Goal: Information Seeking & Learning: Find specific fact

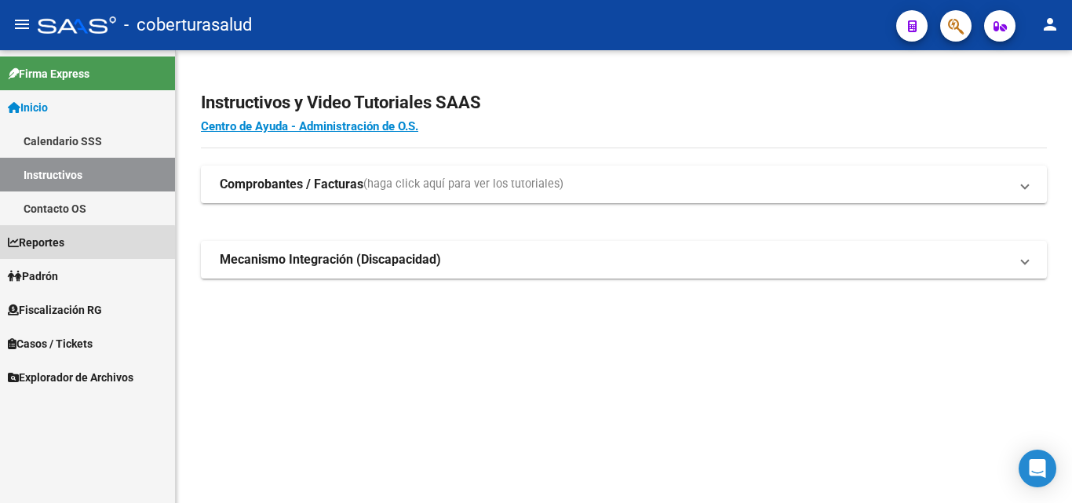
click at [62, 245] on span "Reportes" at bounding box center [36, 242] width 56 height 17
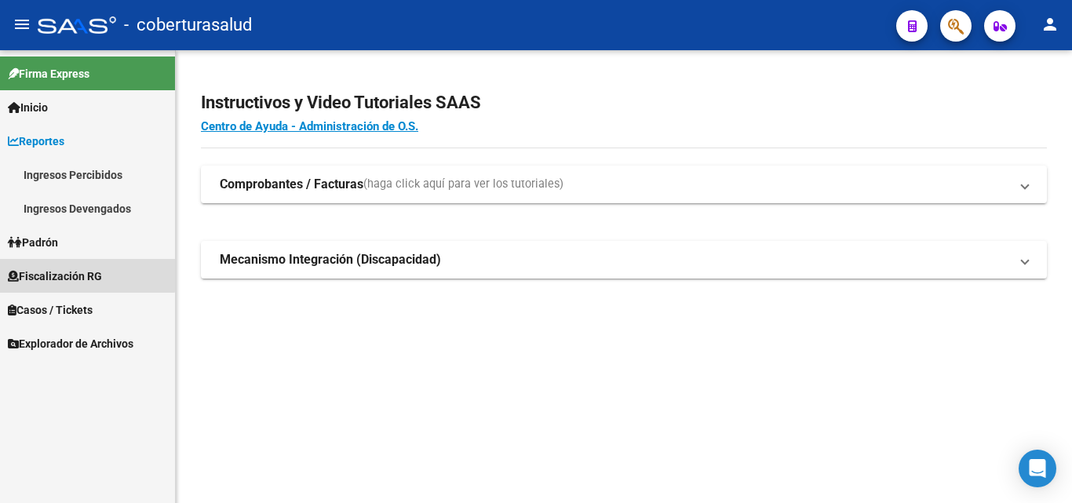
click at [77, 264] on link "Fiscalización RG" at bounding box center [87, 276] width 175 height 34
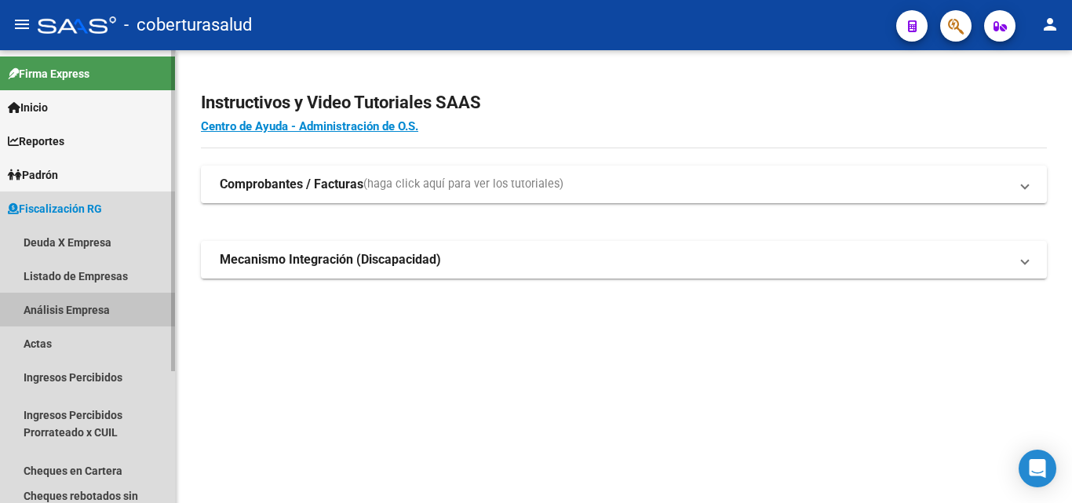
click at [69, 315] on link "Análisis Empresa" at bounding box center [87, 310] width 175 height 34
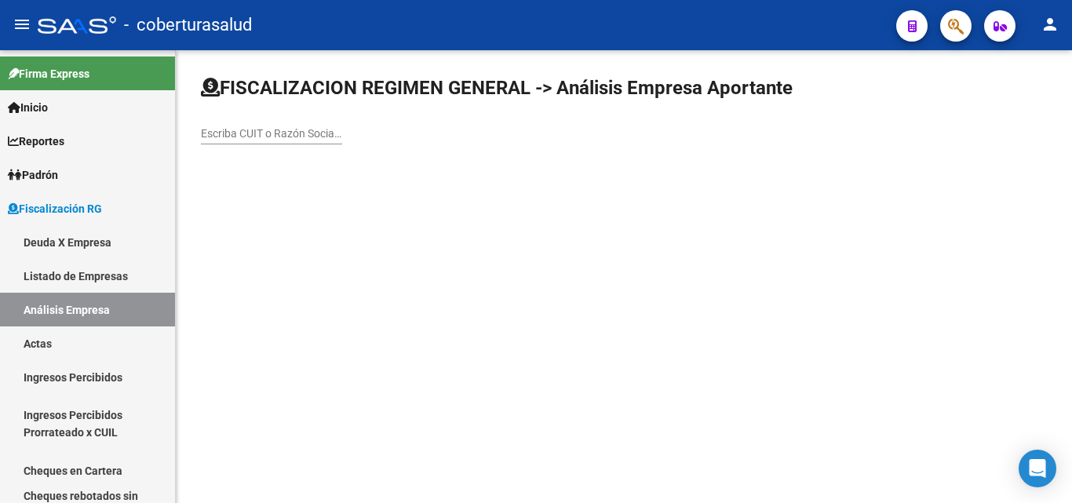
click at [288, 127] on input "Escriba CUIT o Razón Social para buscar" at bounding box center [271, 133] width 141 height 13
paste input "30606468357"
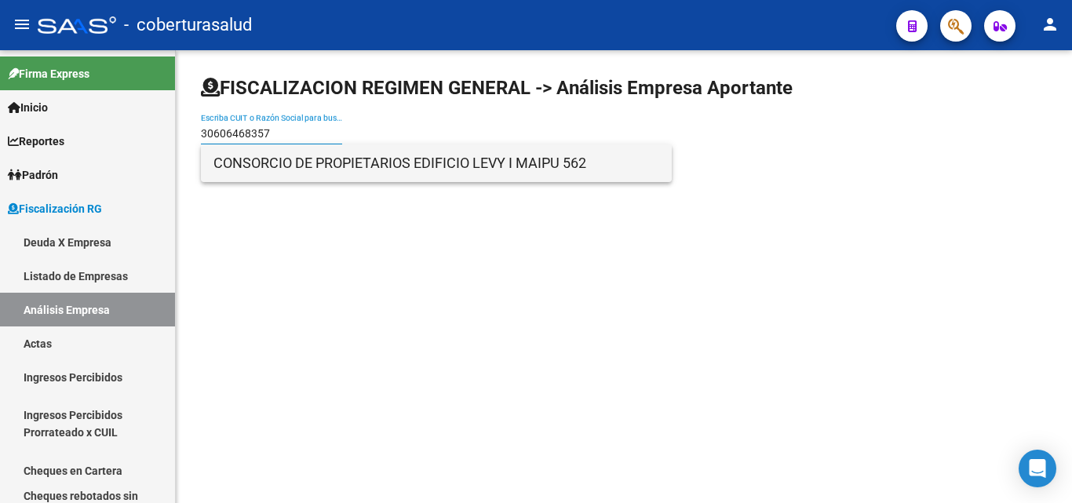
type input "30606468357"
click at [286, 162] on span "CONSORCIO DE PROPIETARIOS EDIFICIO LEVY I MAIPU 562" at bounding box center [436, 163] width 446 height 38
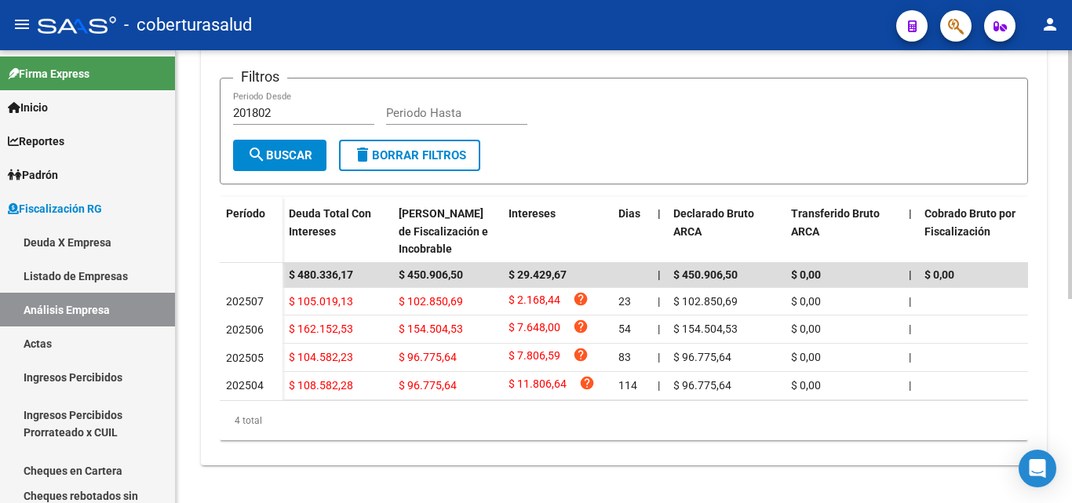
scroll to position [372, 0]
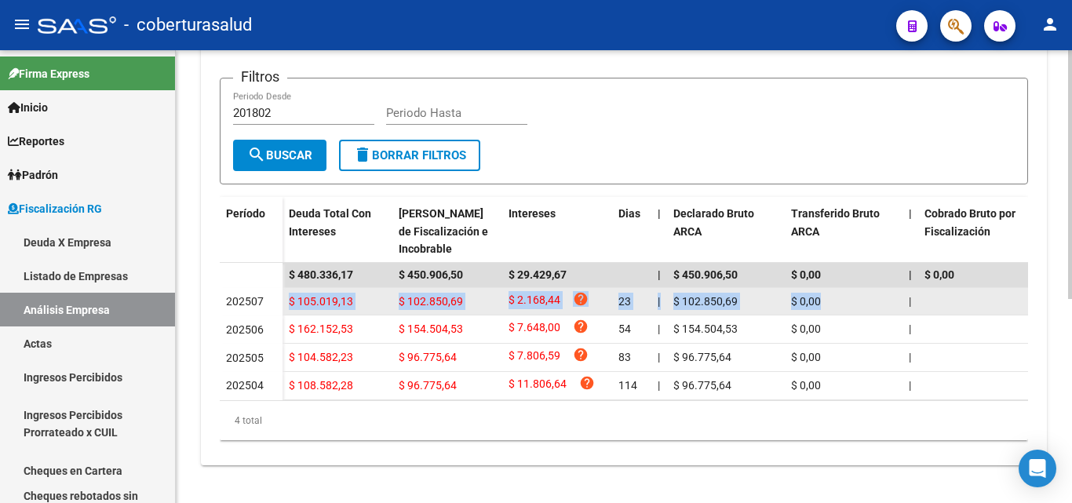
drag, startPoint x: 272, startPoint y: 283, endPoint x: 907, endPoint y: 283, distance: 634.6
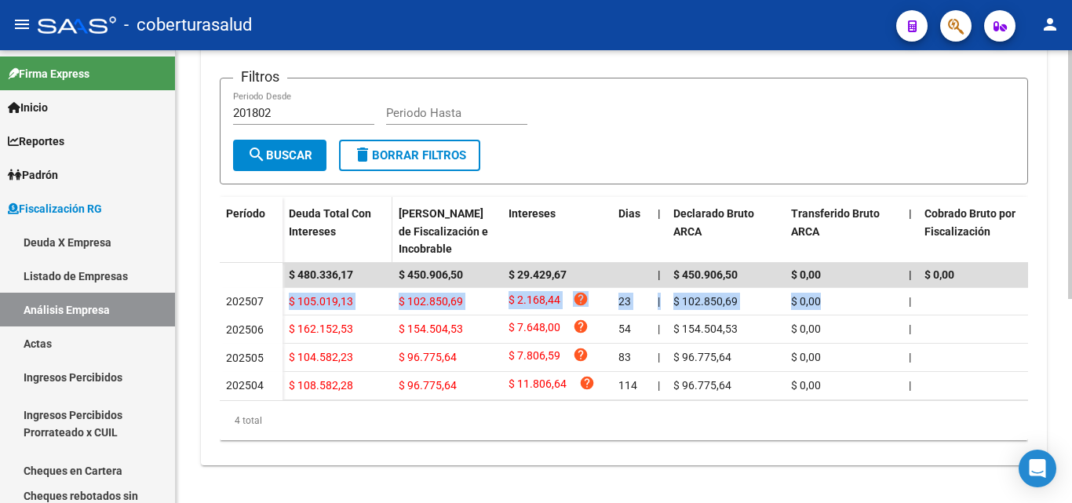
scroll to position [0, 0]
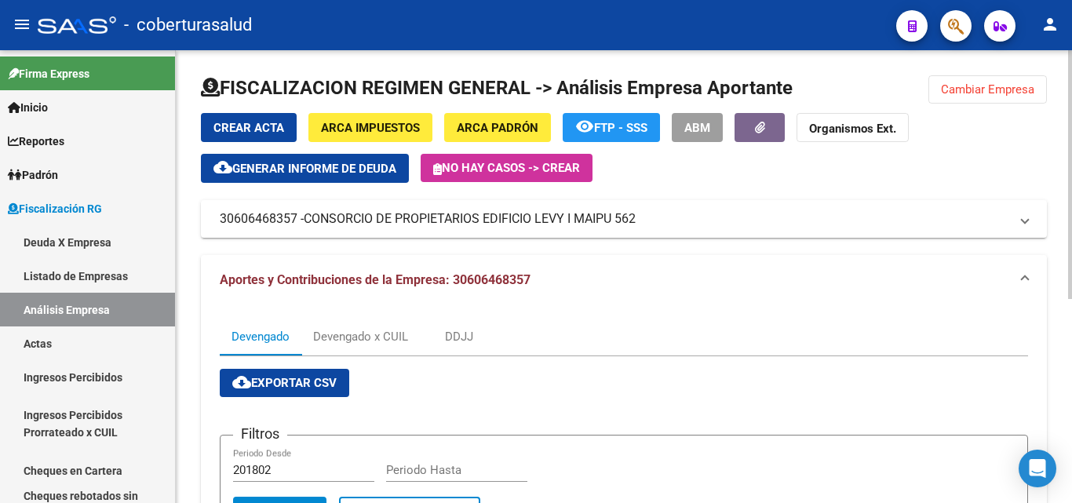
click at [1010, 68] on div "FISCALIZACION REGIMEN GENERAL -> Análisis Empresa Aportante Cambiar Empresa Cre…" at bounding box center [624, 455] width 896 height 810
click at [1010, 81] on button "Cambiar Empresa" at bounding box center [987, 89] width 118 height 28
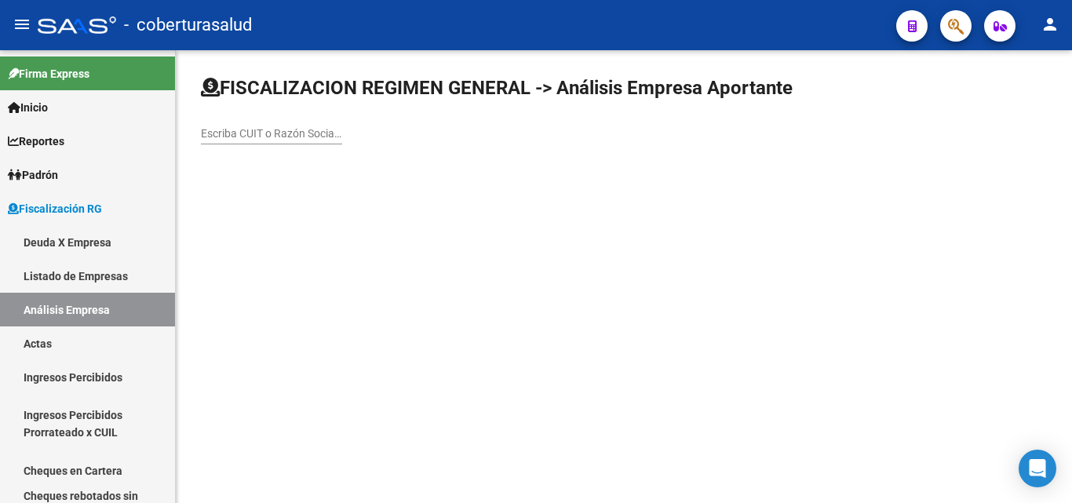
click at [258, 127] on input "Escriba CUIT o Razón Social para buscar" at bounding box center [271, 133] width 141 height 13
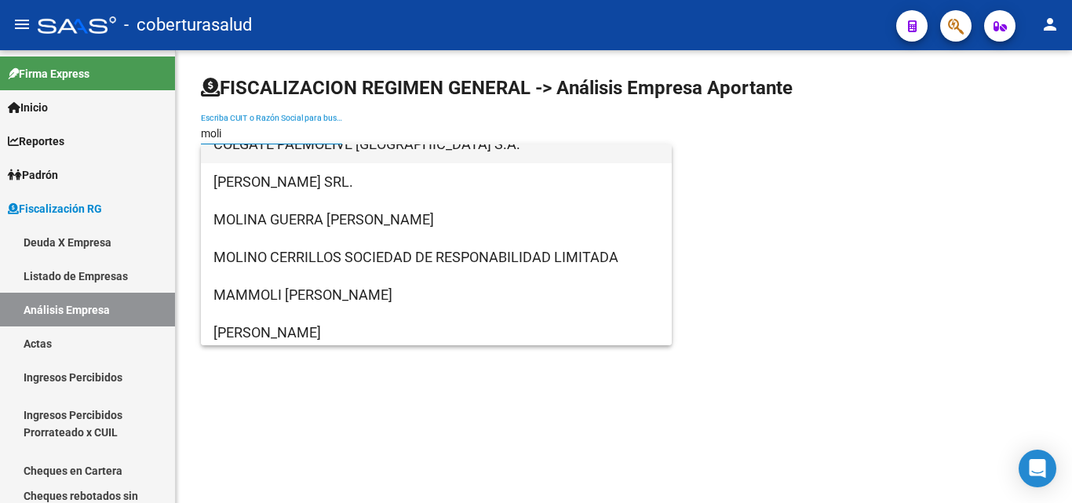
scroll to position [392, 0]
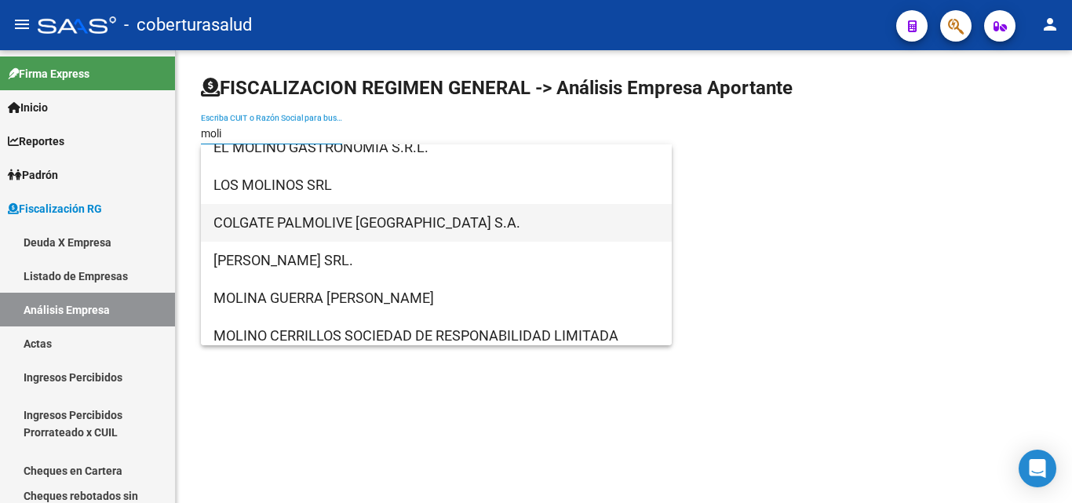
type input "moli"
click at [295, 226] on span "COLGATE PALMOLIVE [GEOGRAPHIC_DATA] S.A." at bounding box center [436, 223] width 446 height 38
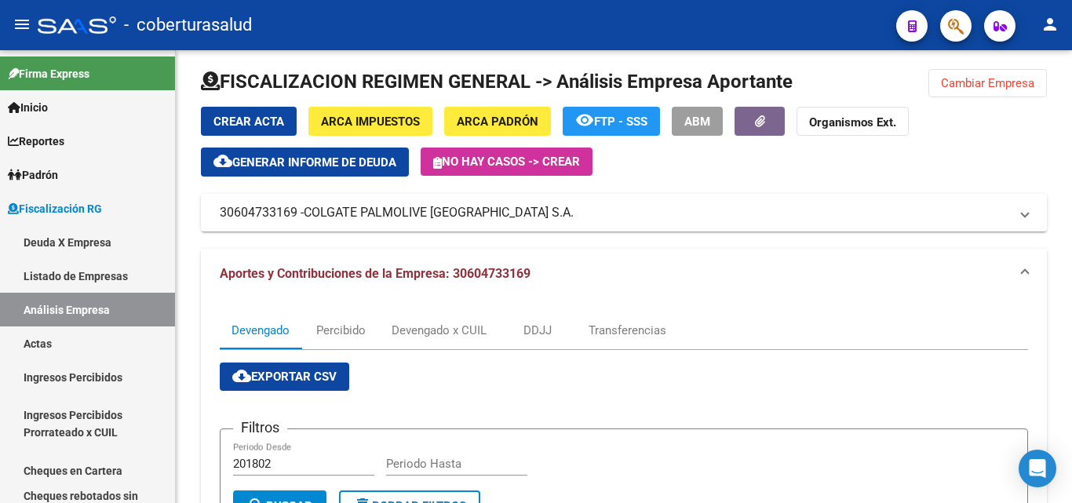
scroll to position [0, 0]
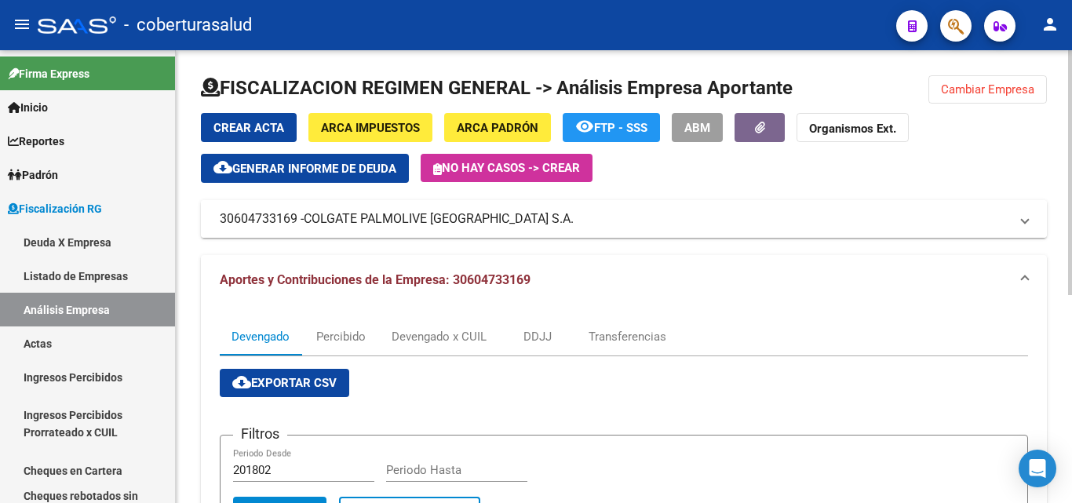
click at [286, 227] on mat-panel-title "30604733169 - COLGATE PALMOLIVE [GEOGRAPHIC_DATA] S.A." at bounding box center [614, 218] width 789 height 17
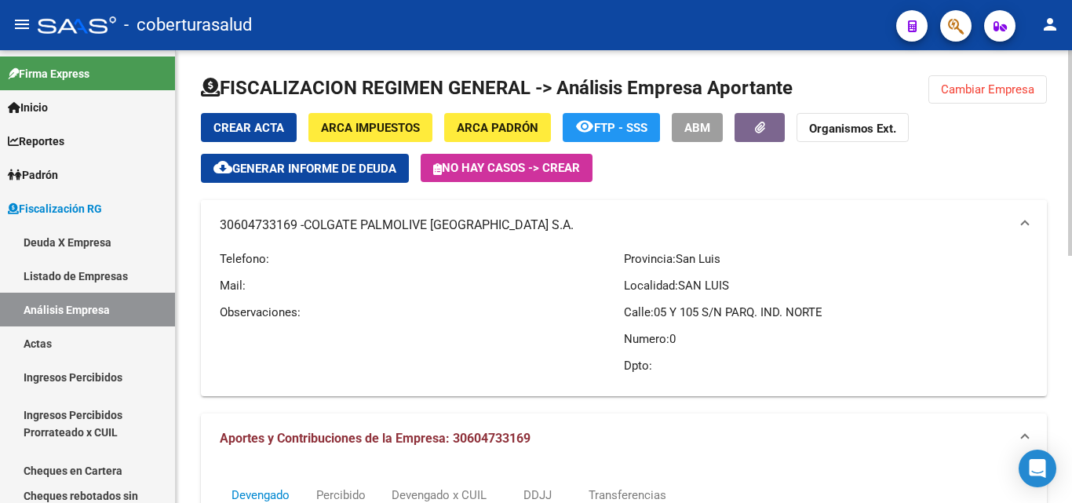
click at [419, 228] on span "COLGATE PALMOLIVE [GEOGRAPHIC_DATA] S.A." at bounding box center [439, 225] width 270 height 17
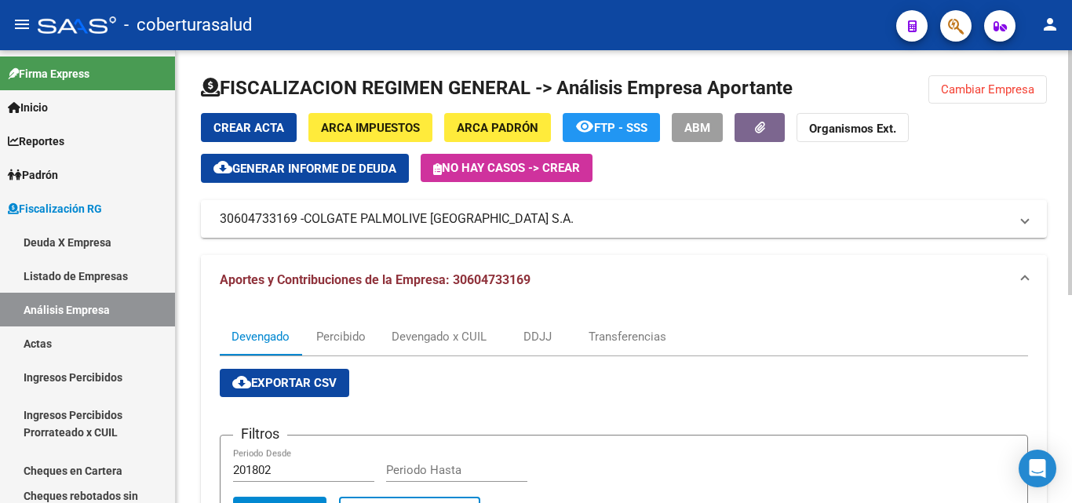
click at [498, 282] on span "Aportes y Contribuciones de la Empresa: 30604733169" at bounding box center [375, 279] width 311 height 15
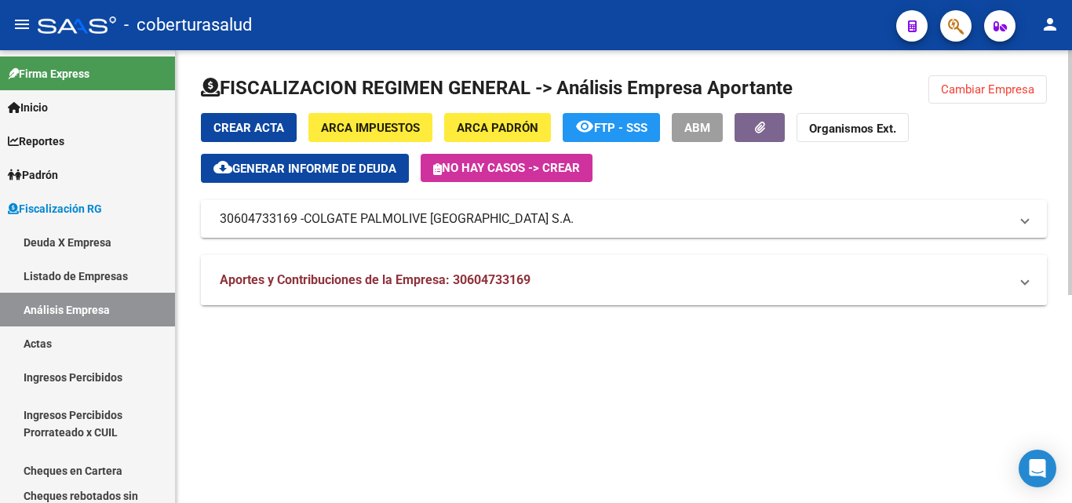
click at [498, 282] on strong "Aportes y Contribuciones de la Empresa: 30604733169" at bounding box center [375, 279] width 311 height 17
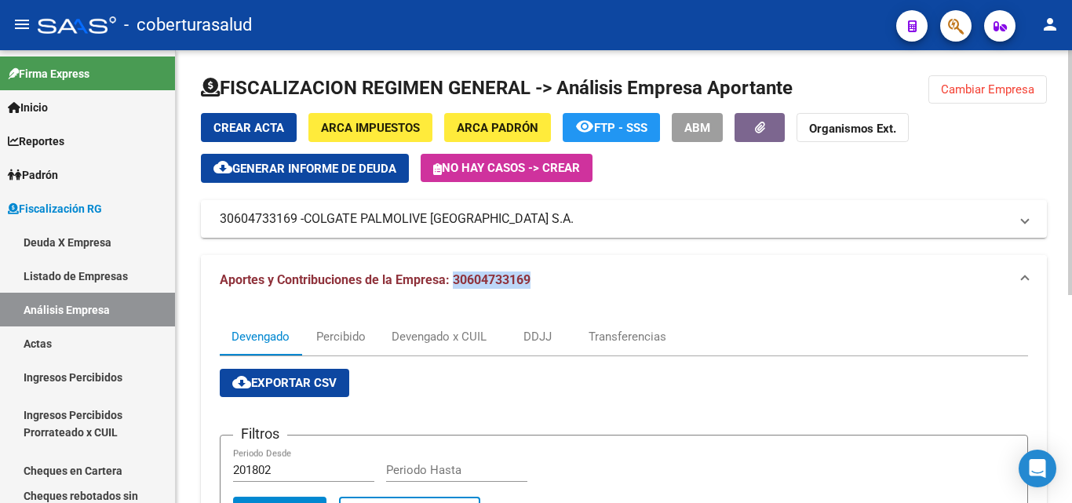
copy span "30604733169"
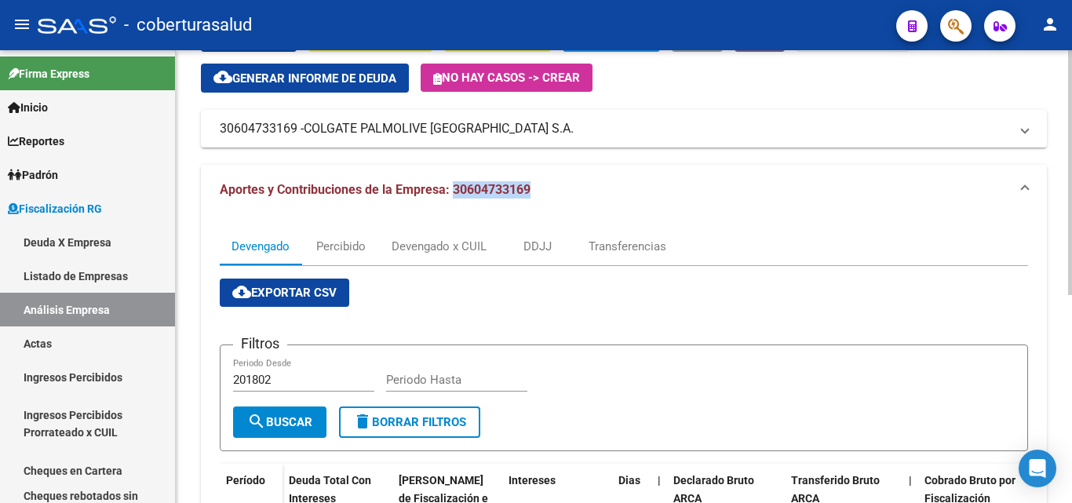
scroll to position [78, 0]
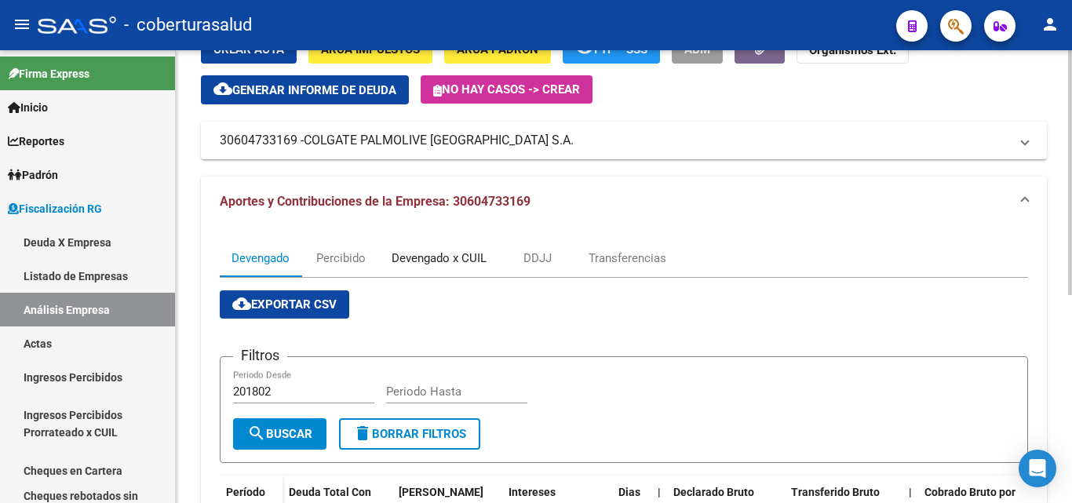
click at [400, 259] on div "Devengado x CUIL" at bounding box center [438, 257] width 95 height 17
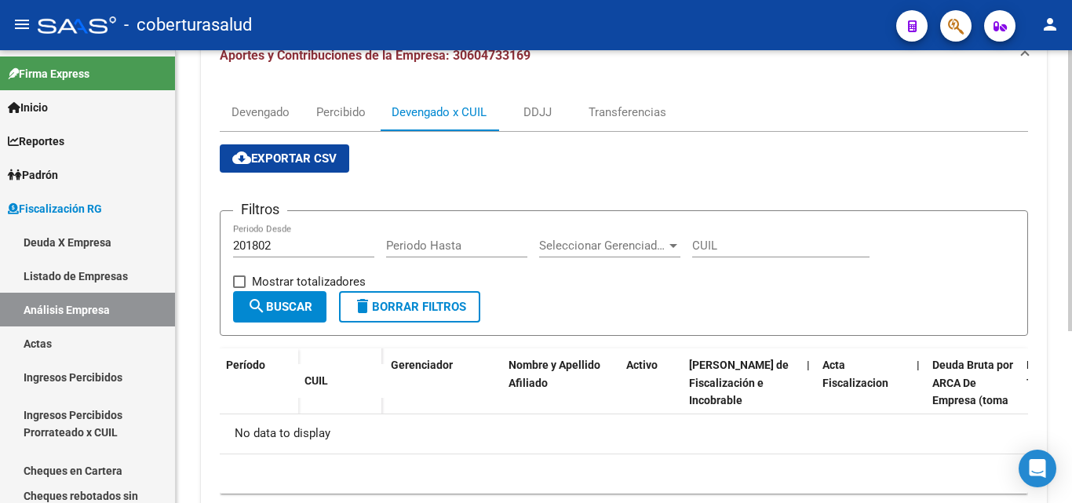
scroll to position [199, 0]
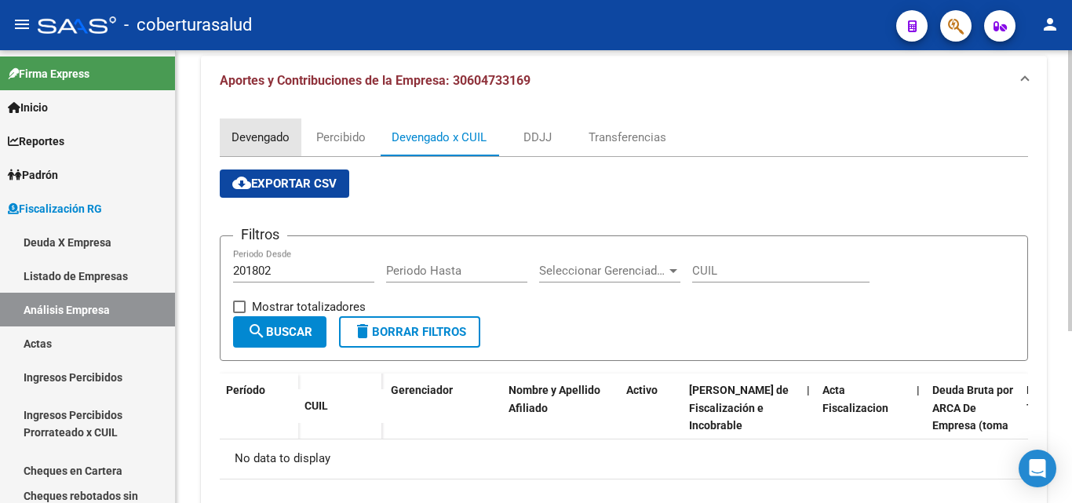
click at [269, 131] on div "Devengado" at bounding box center [260, 137] width 58 height 17
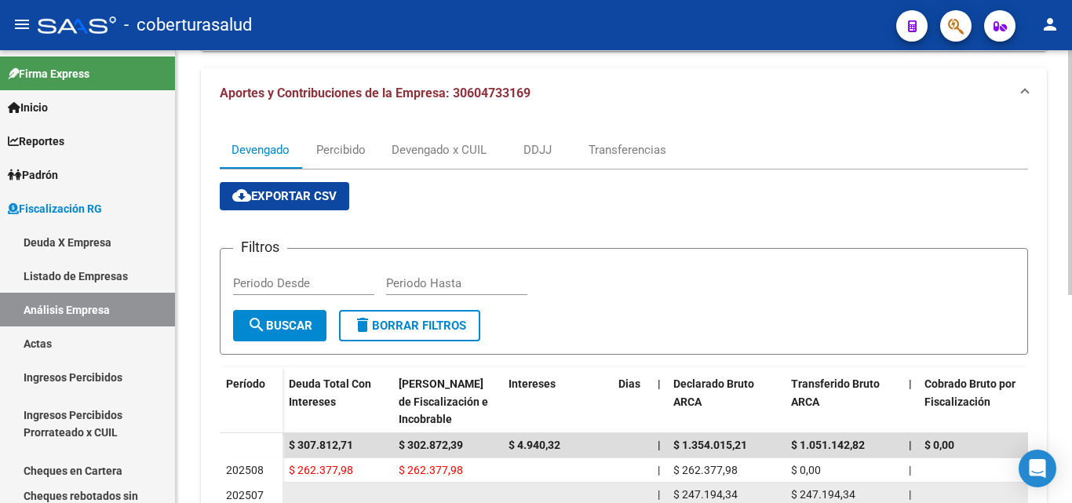
scroll to position [0, 0]
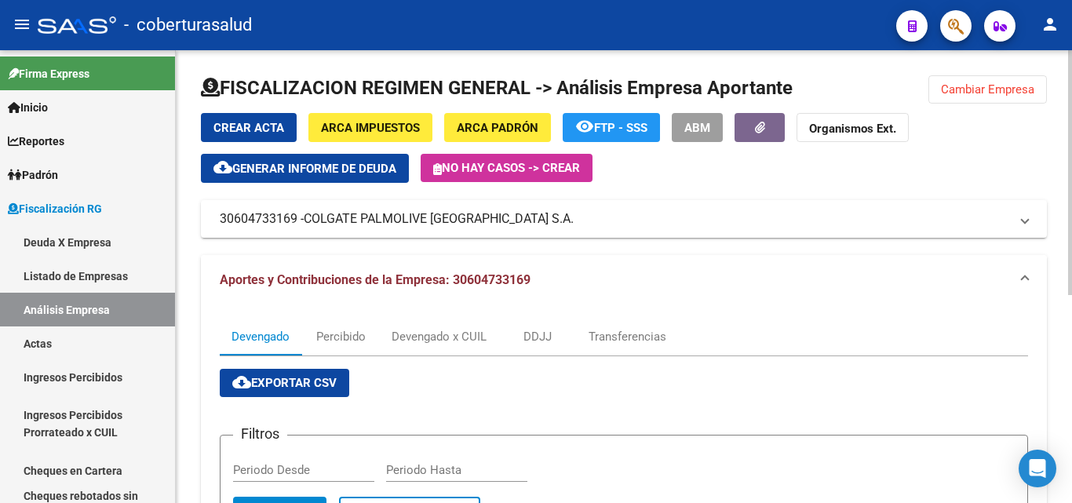
click at [314, 277] on span "Aportes y Contribuciones de la Empresa: 30604733169" at bounding box center [375, 279] width 311 height 15
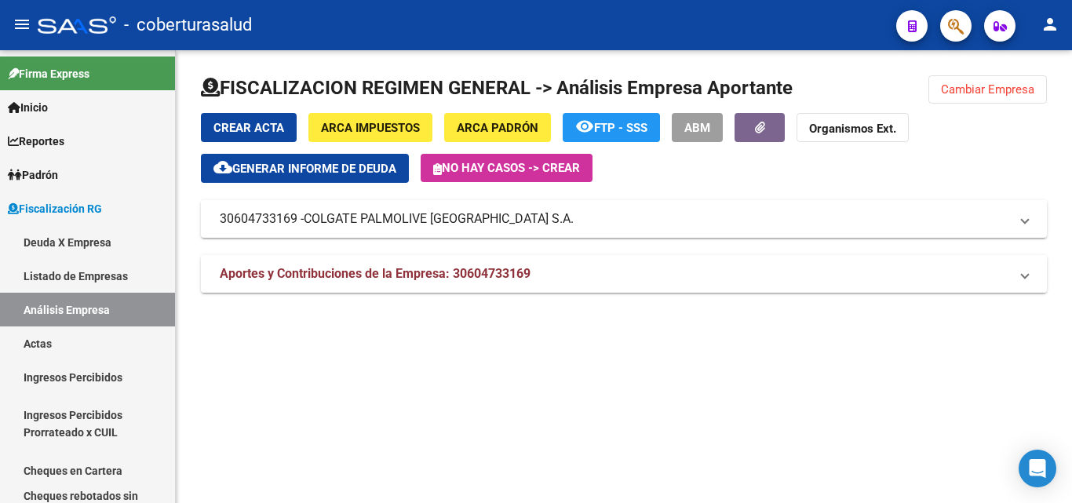
click at [314, 277] on span "Aportes y Contribuciones de la Empresa: 30604733169" at bounding box center [375, 273] width 311 height 15
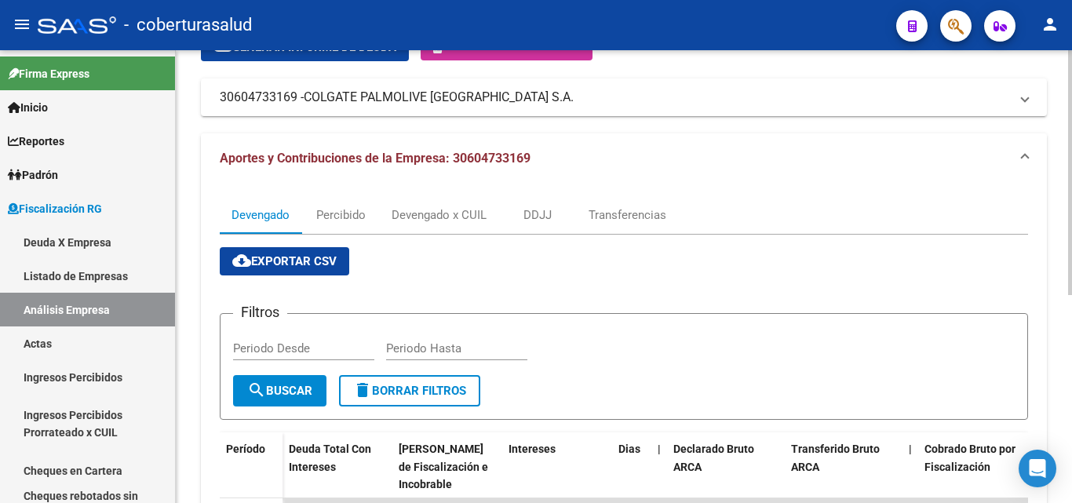
scroll to position [71, 0]
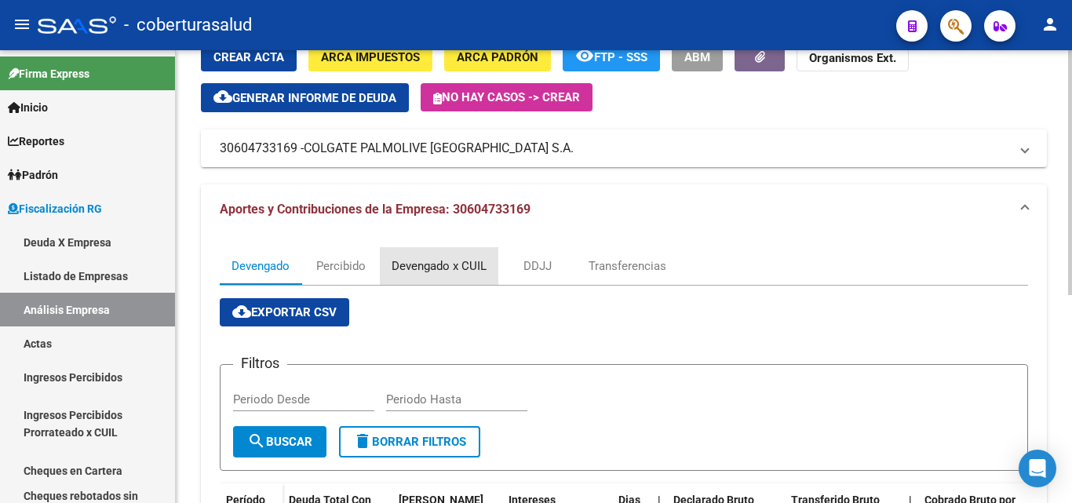
click at [421, 272] on div "Devengado x CUIL" at bounding box center [438, 265] width 95 height 17
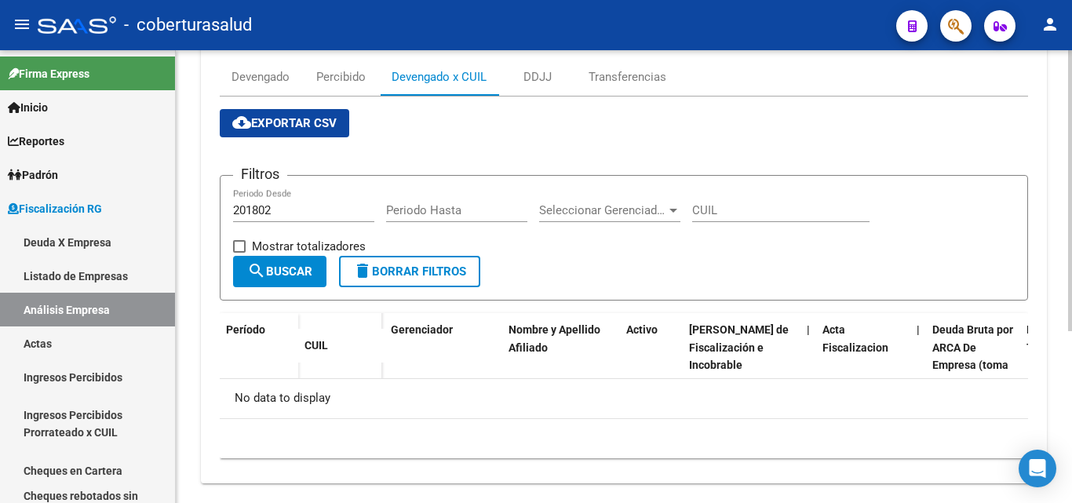
scroll to position [278, 0]
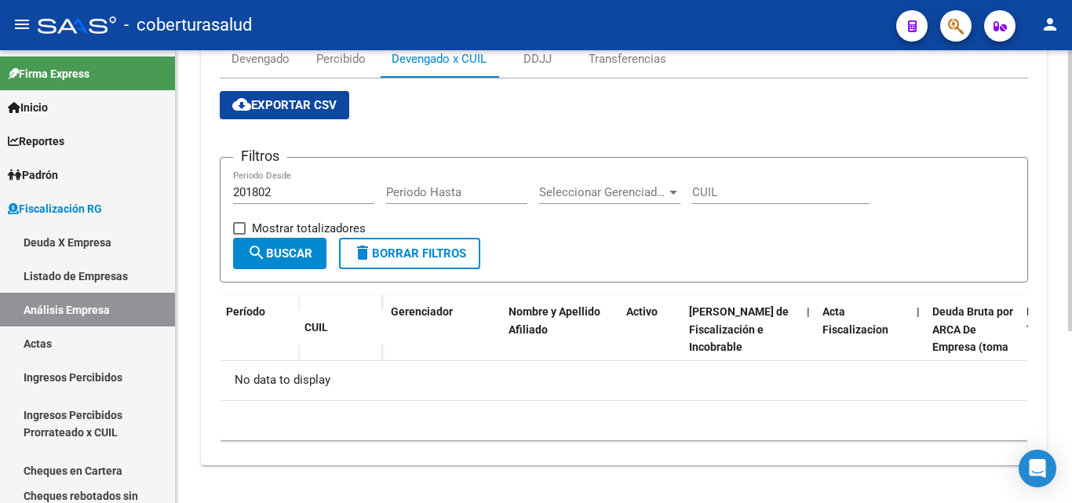
click at [244, 225] on span at bounding box center [239, 228] width 13 height 13
click at [239, 235] on input "Mostrar totalizadores" at bounding box center [238, 235] width 1 height 1
checkbox input "true"
click at [311, 252] on span "search Buscar" at bounding box center [279, 253] width 65 height 14
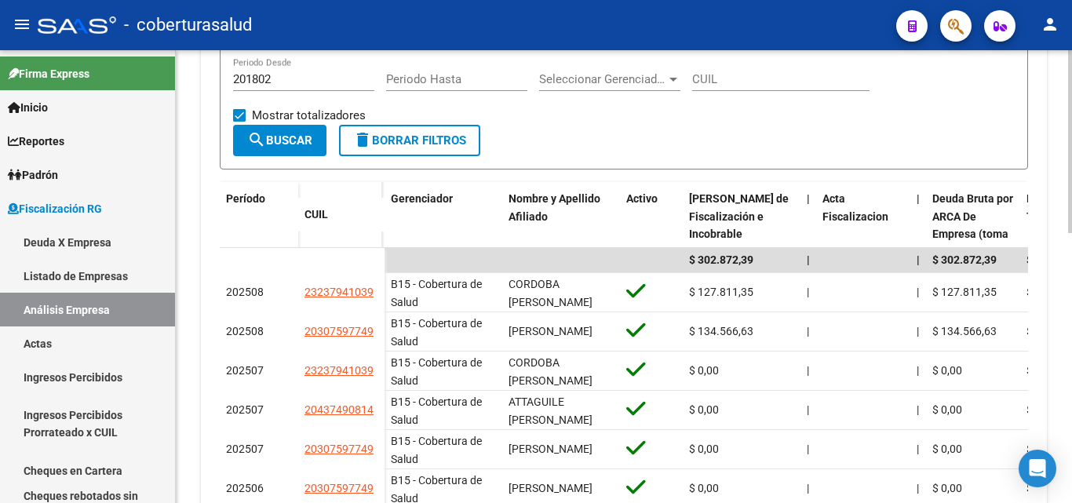
scroll to position [435, 0]
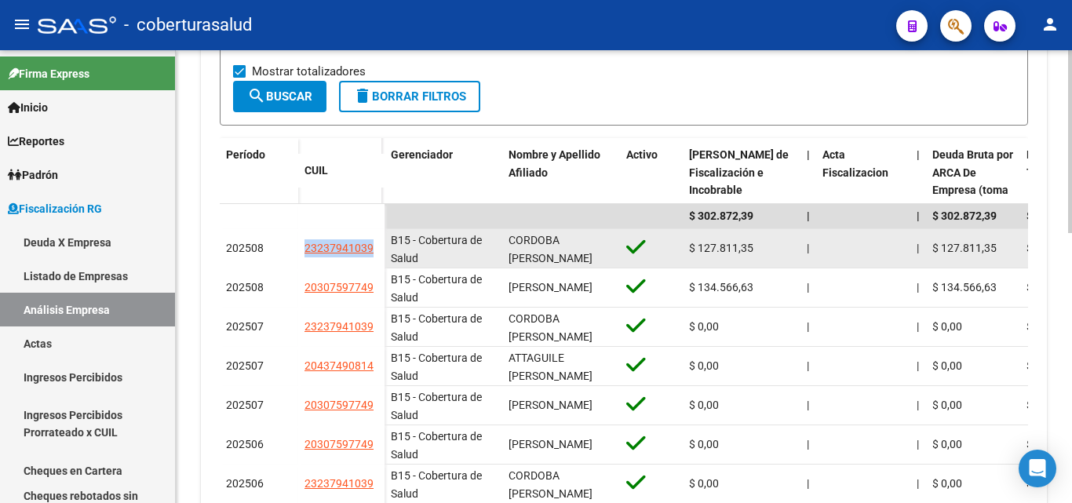
drag, startPoint x: 380, startPoint y: 249, endPoint x: 300, endPoint y: 249, distance: 80.0
click at [300, 249] on datatable-body-cell "23237941039" at bounding box center [341, 248] width 86 height 39
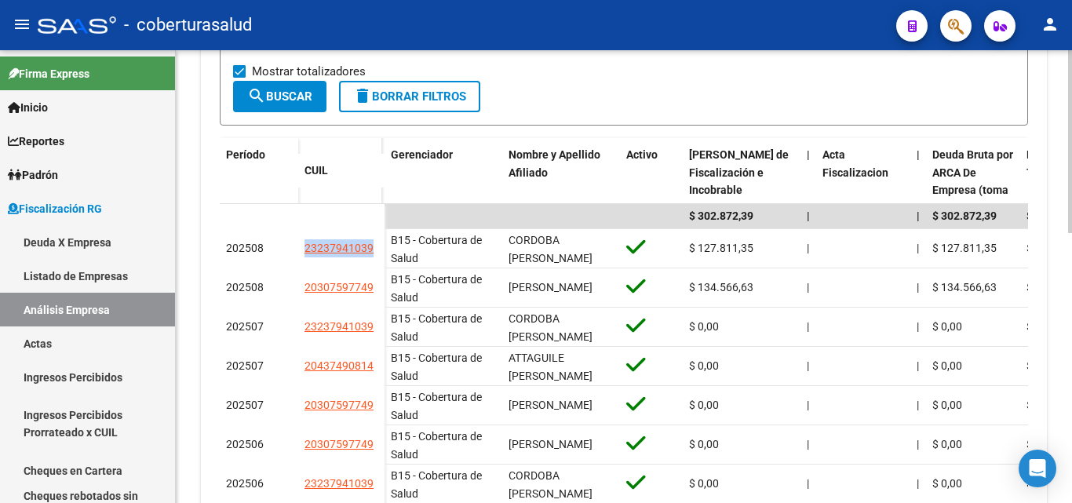
copy span "23237941039"
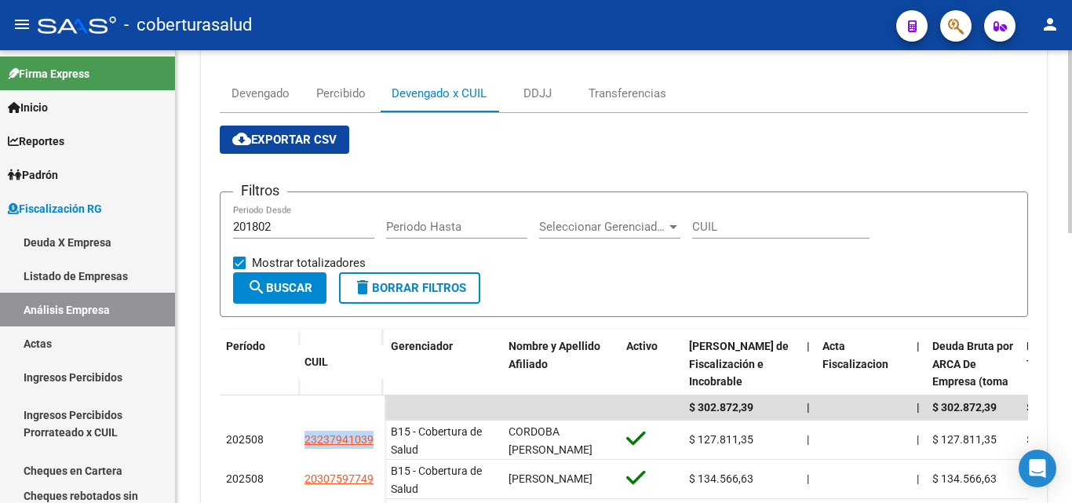
scroll to position [235, 0]
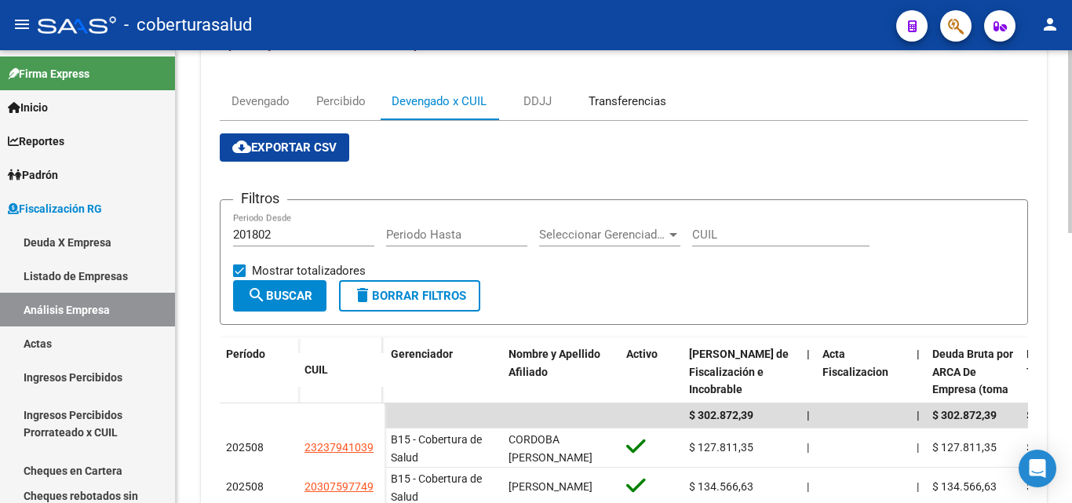
click at [637, 106] on div "Transferencias" at bounding box center [627, 101] width 78 height 17
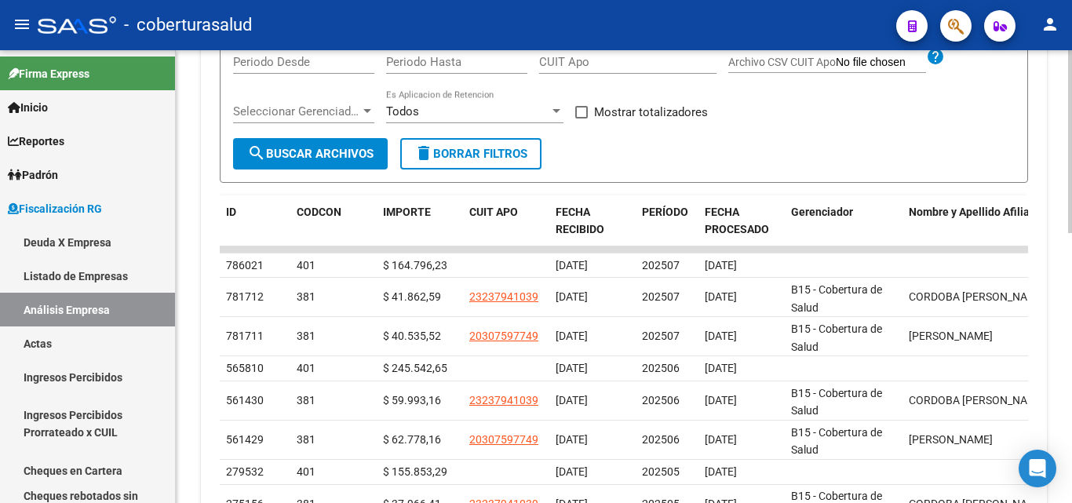
scroll to position [471, 0]
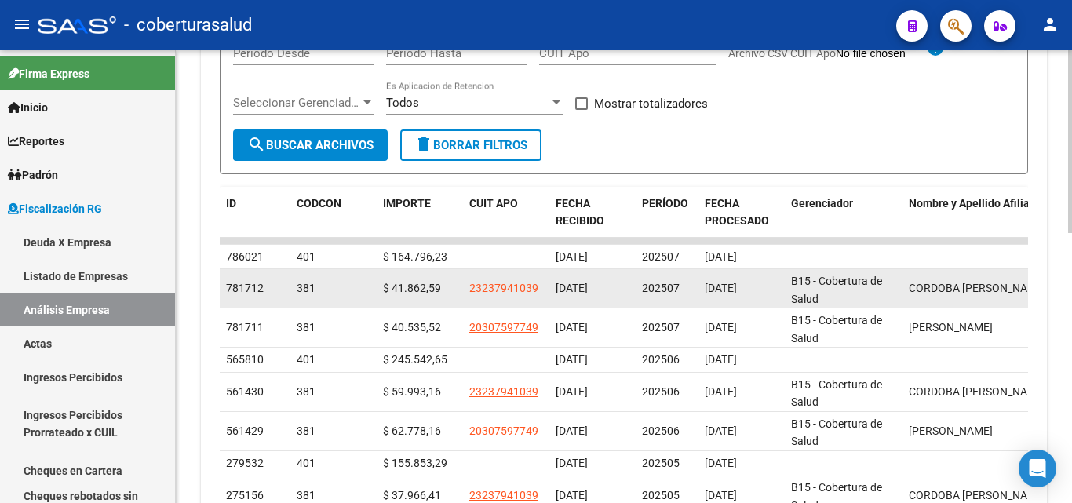
drag, startPoint x: 706, startPoint y: 295, endPoint x: 772, endPoint y: 291, distance: 66.0
click at [772, 291] on div "[DATE]" at bounding box center [741, 288] width 74 height 18
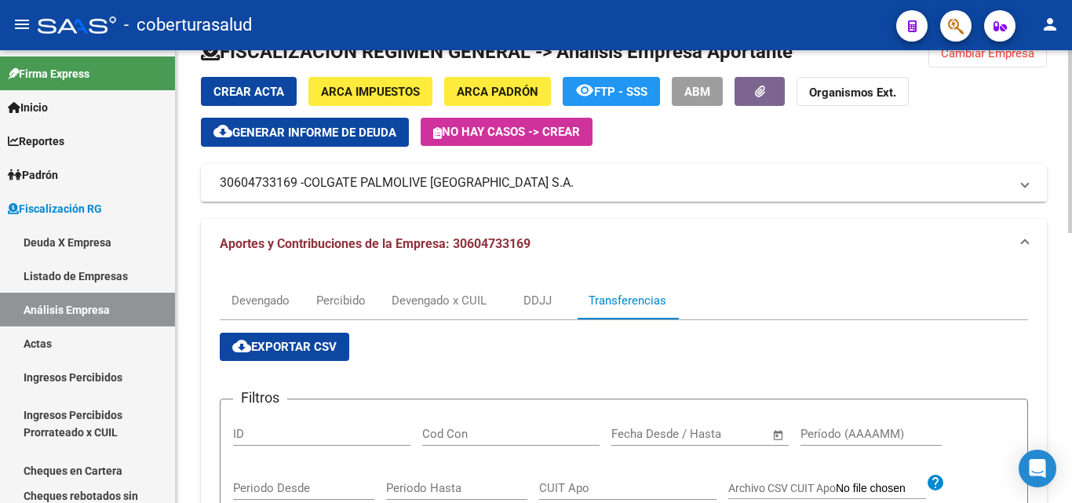
scroll to position [0, 0]
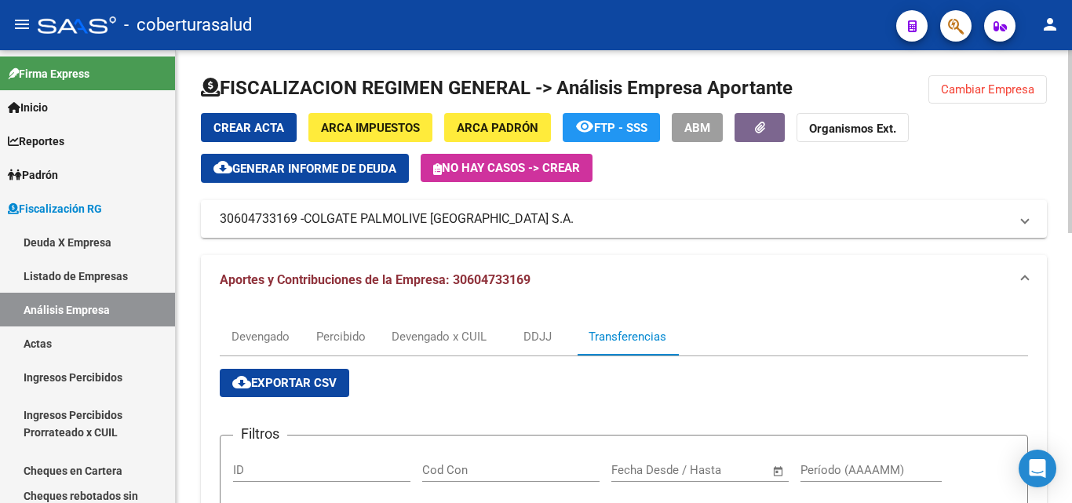
click at [973, 89] on span "Cambiar Empresa" at bounding box center [987, 89] width 93 height 14
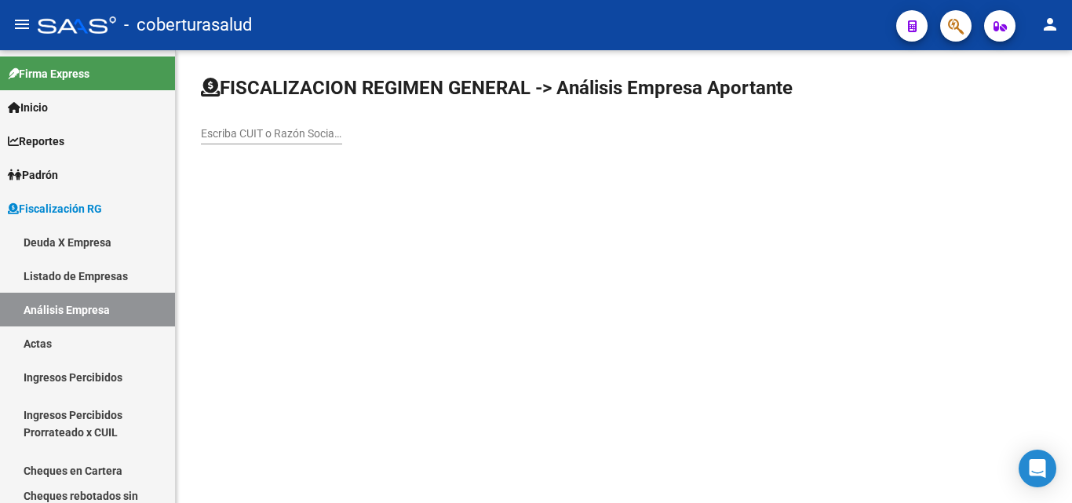
click at [283, 136] on input "Escriba CUIT o Razón Social para buscar" at bounding box center [271, 133] width 141 height 13
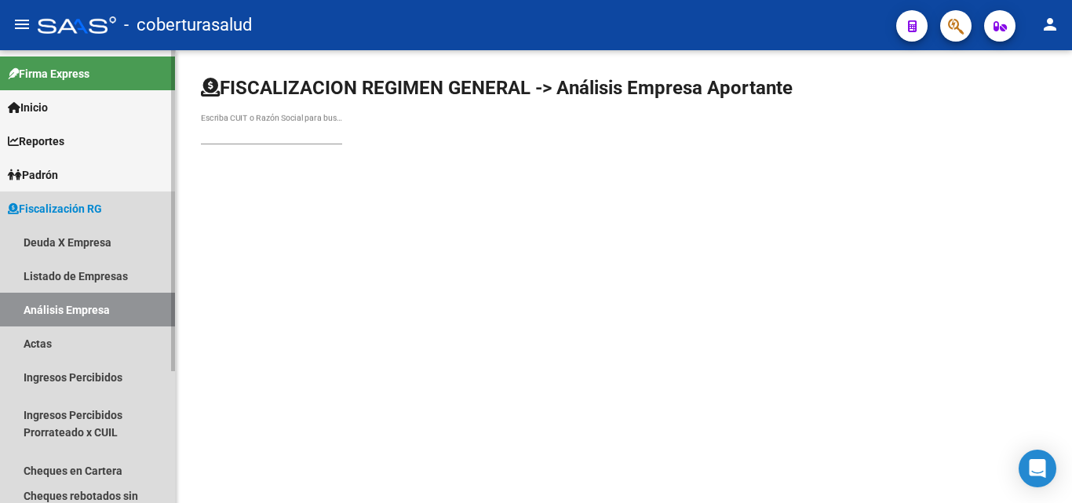
click at [24, 205] on span "Fiscalización RG" at bounding box center [55, 208] width 94 height 17
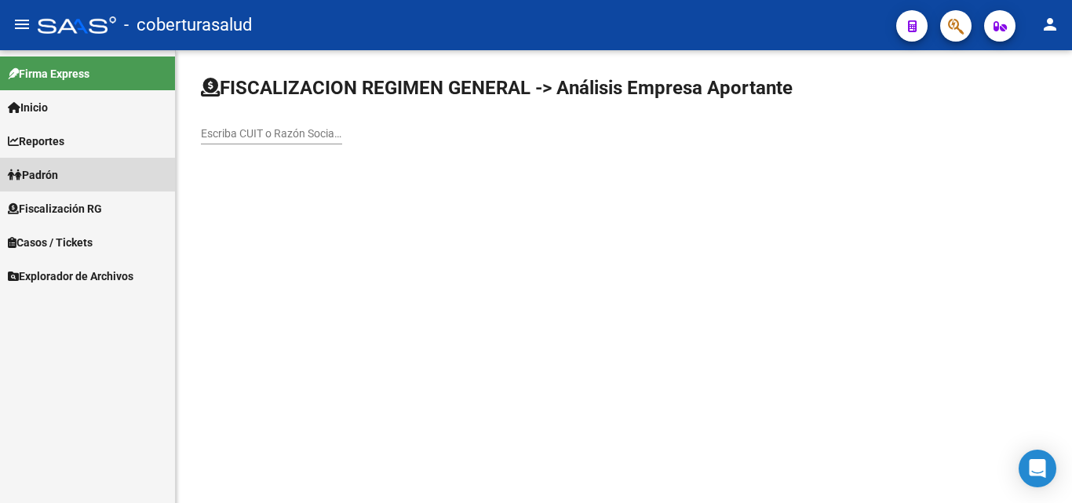
click at [20, 179] on icon at bounding box center [15, 174] width 14 height 11
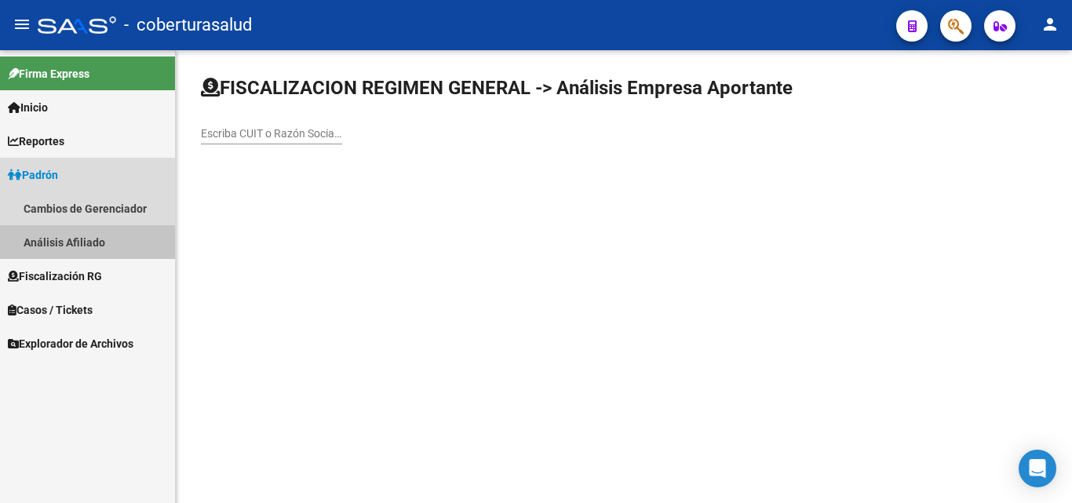
click at [35, 244] on link "Análisis Afiliado" at bounding box center [87, 242] width 175 height 34
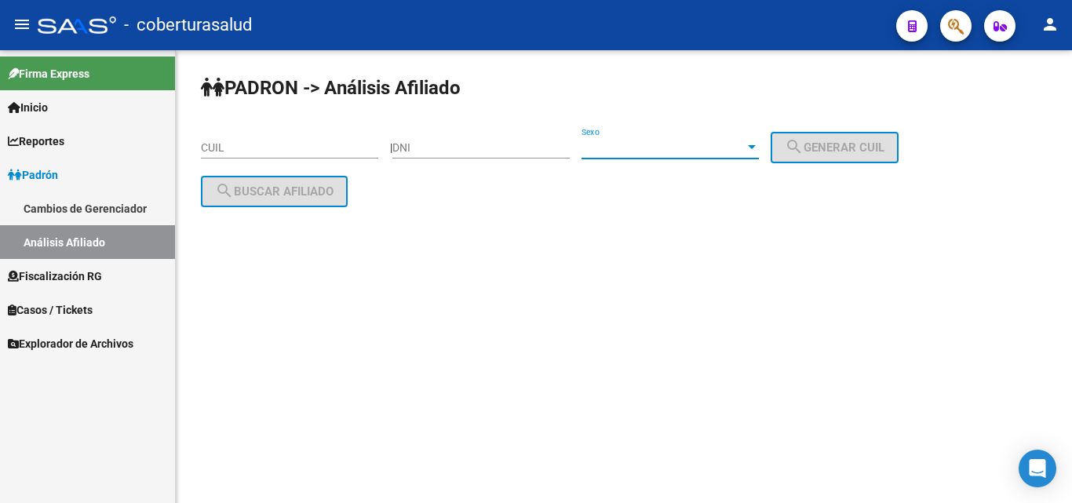
click at [637, 145] on span "Sexo" at bounding box center [662, 147] width 163 height 13
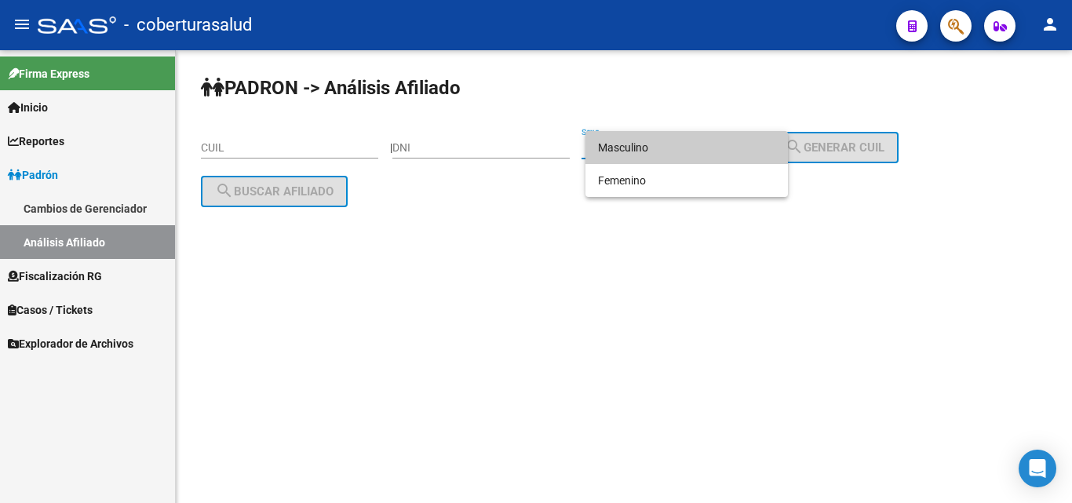
click at [474, 275] on div at bounding box center [536, 251] width 1072 height 503
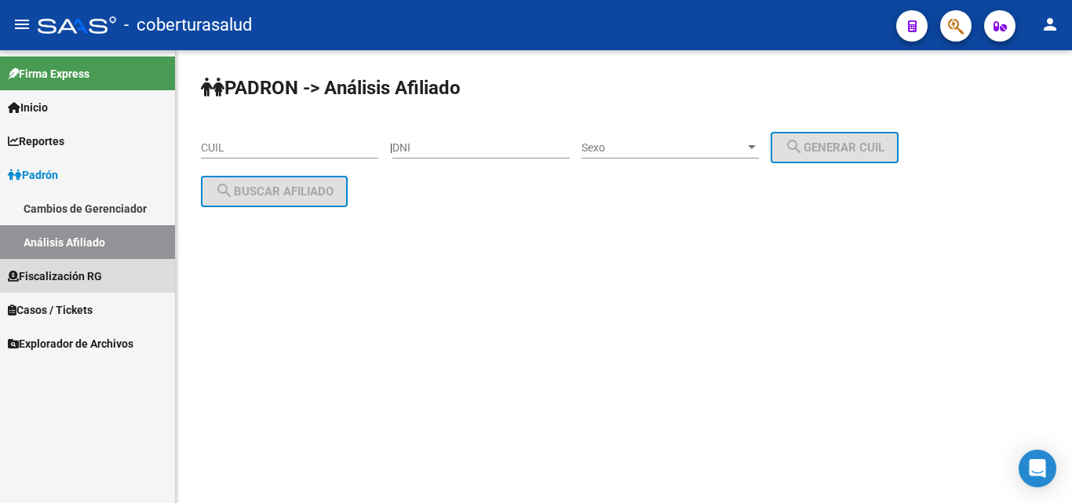
click at [50, 282] on span "Fiscalización RG" at bounding box center [55, 275] width 94 height 17
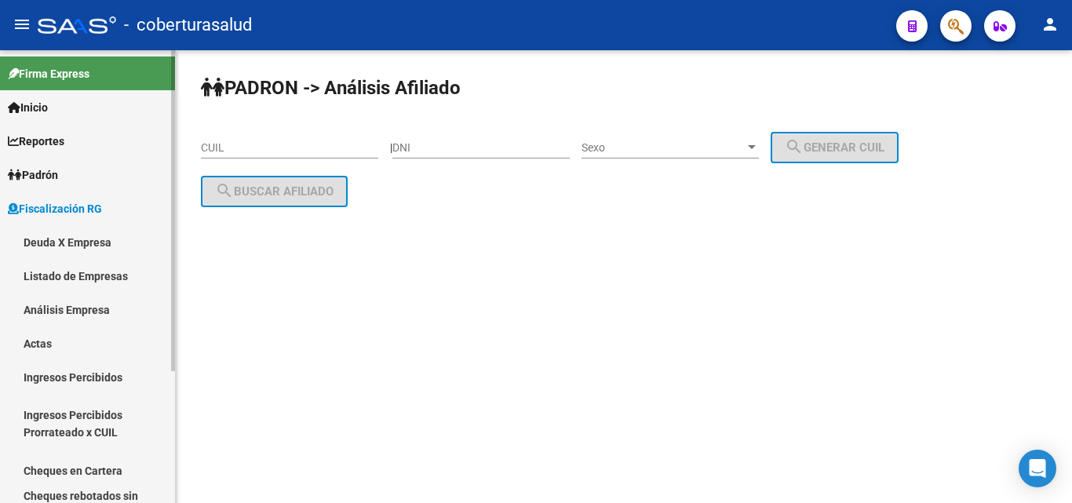
click at [36, 173] on span "Padrón" at bounding box center [33, 174] width 50 height 17
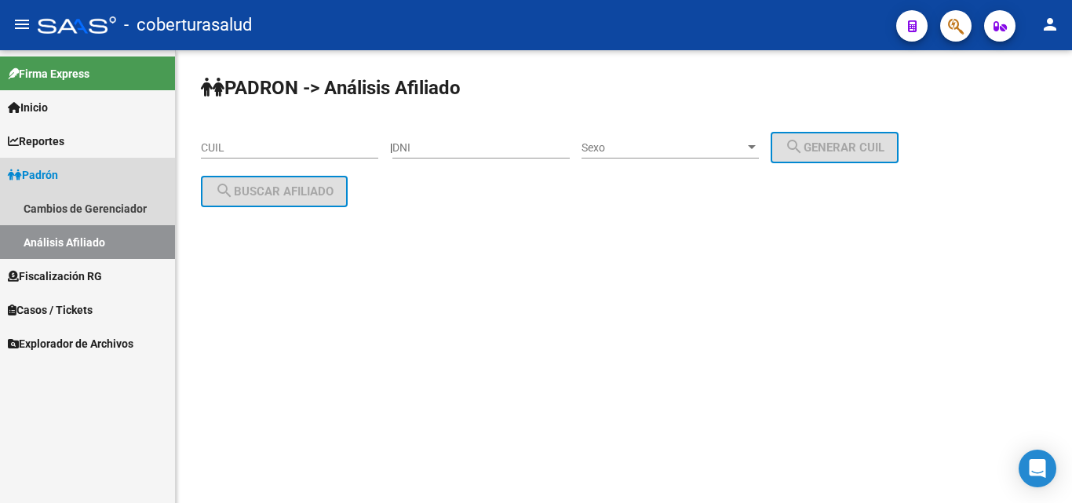
click at [38, 230] on link "Análisis Afiliado" at bounding box center [87, 242] width 175 height 34
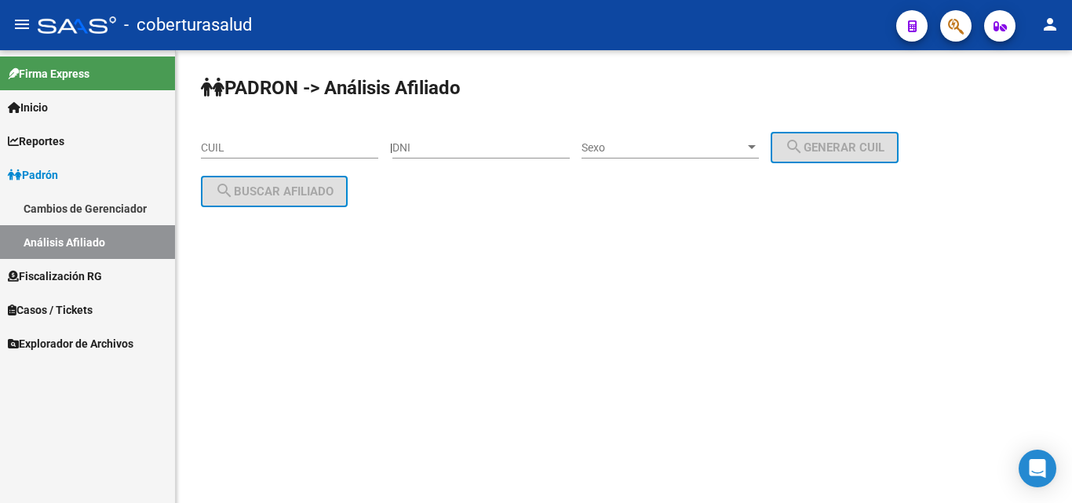
click at [247, 148] on input "CUIL" at bounding box center [289, 147] width 177 height 13
paste input "23-40438696-4"
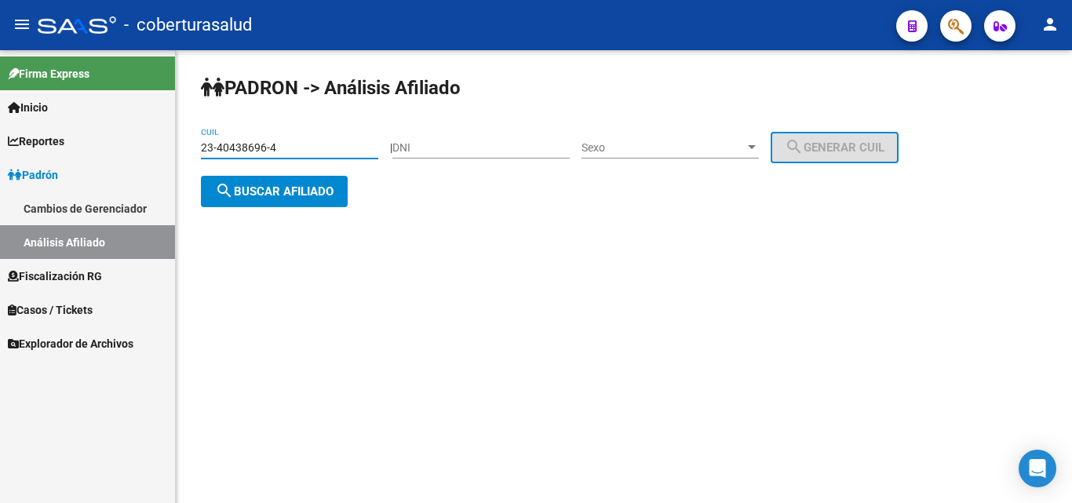
type input "23-40438696-4"
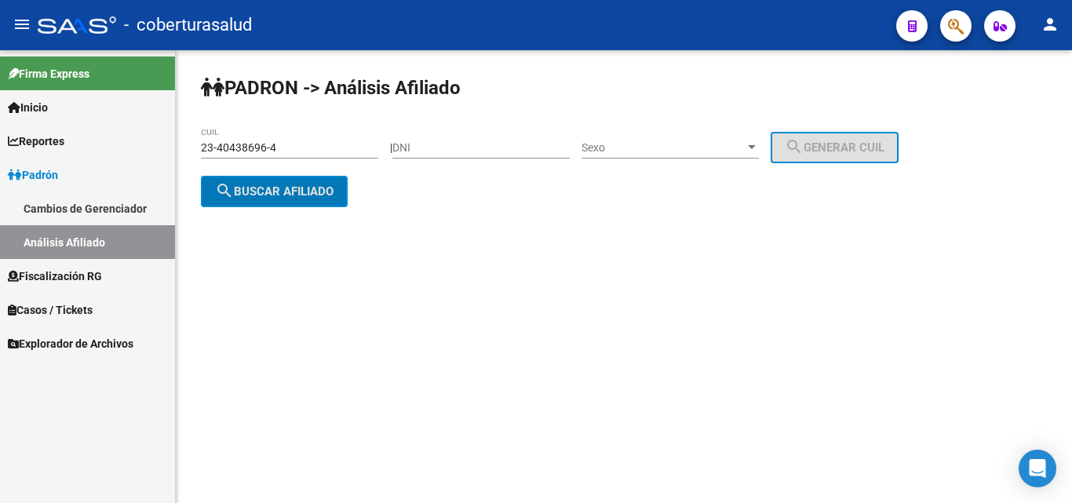
click at [305, 184] on span "search Buscar afiliado" at bounding box center [274, 191] width 118 height 14
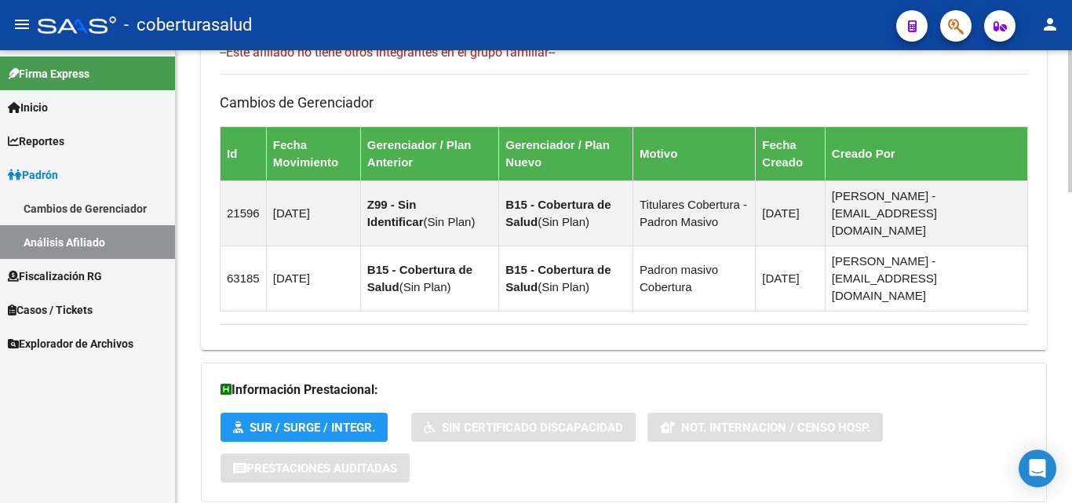
scroll to position [990, 0]
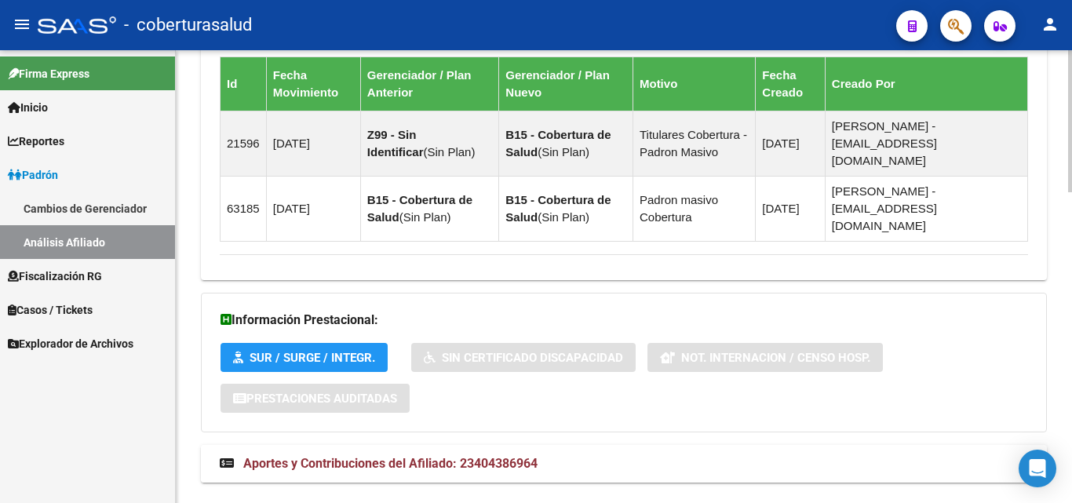
click at [421, 445] on mat-expansion-panel-header "Aportes y Contribuciones del Afiliado: 23404386964" at bounding box center [624, 464] width 846 height 38
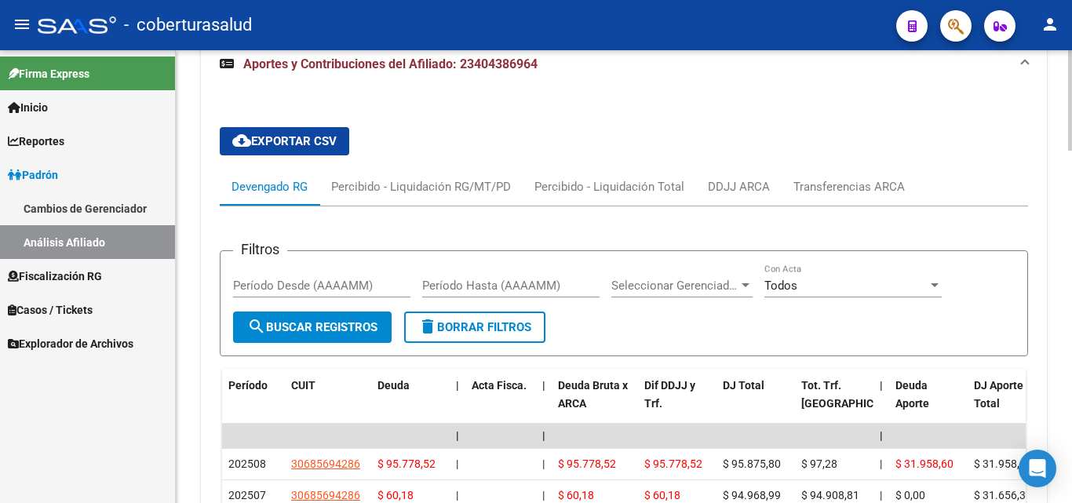
scroll to position [1474, 0]
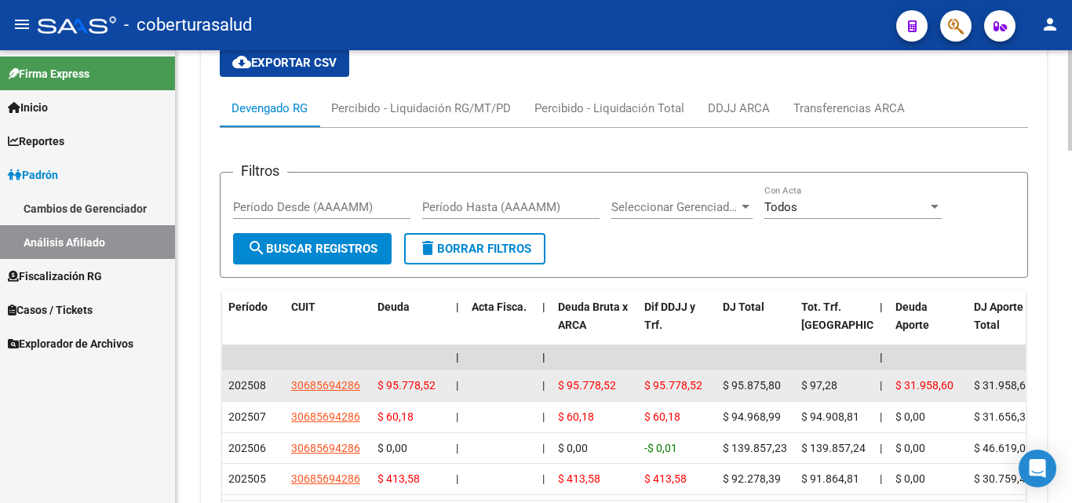
drag, startPoint x: 486, startPoint y: 347, endPoint x: 1019, endPoint y: 355, distance: 532.7
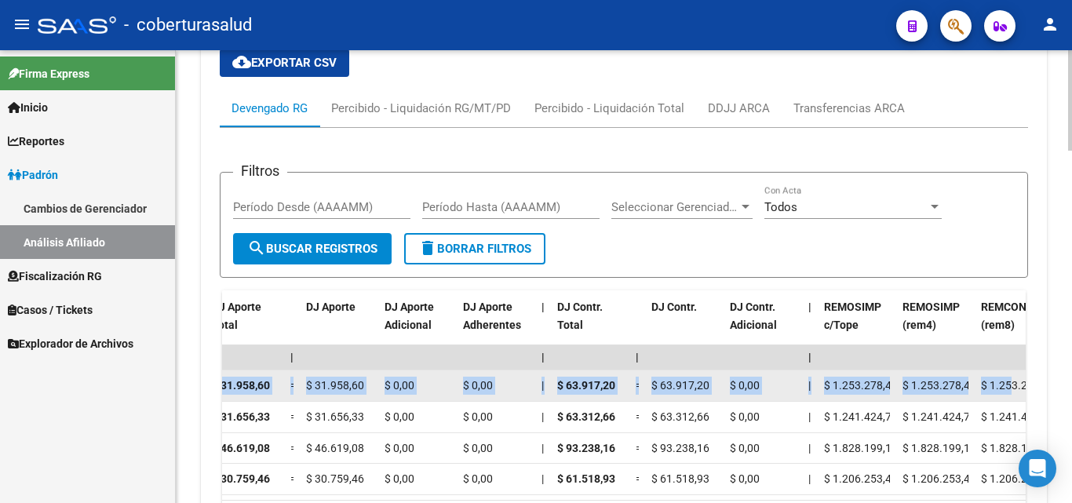
scroll to position [0, 1633]
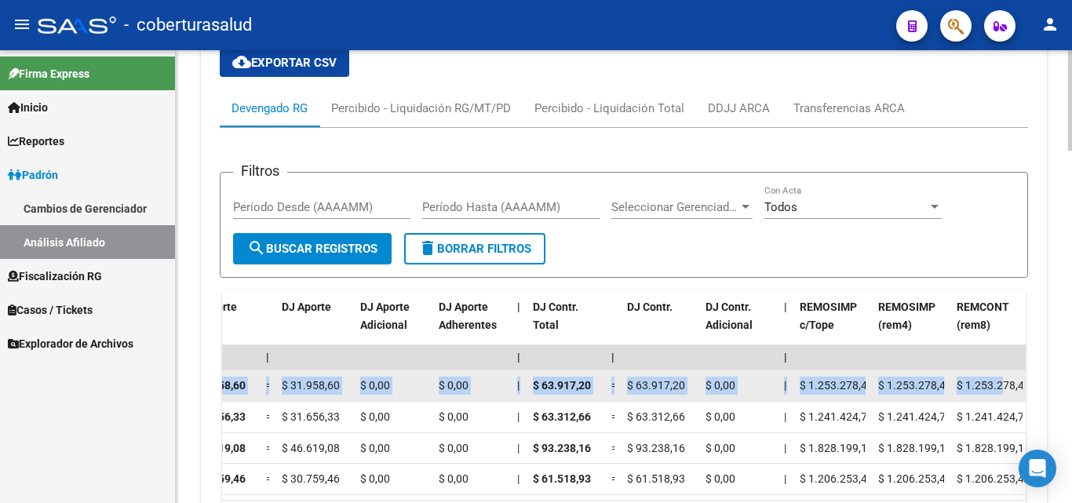
drag, startPoint x: 982, startPoint y: 351, endPoint x: 1000, endPoint y: 361, distance: 20.3
click at [1000, 370] on div "202508 30685694286 $ 95.778,52 | | $ 95.778,52 $ 95.778,52 $ 95.875,80 $ 97,28 …" at bounding box center [252, 385] width 3326 height 31
click at [868, 370] on datatable-body-cell "$ 1.253.278,45" at bounding box center [832, 385] width 78 height 31
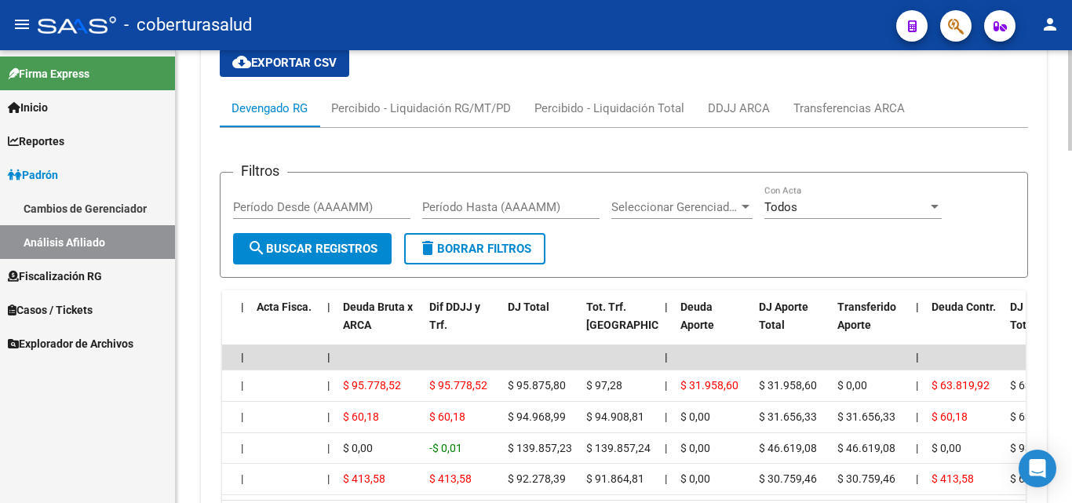
scroll to position [0, 0]
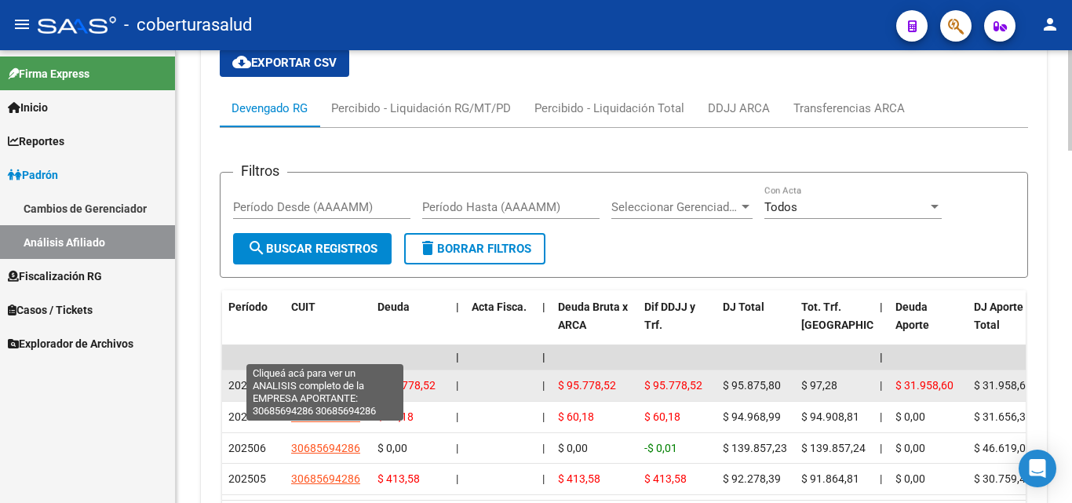
click at [326, 379] on span "30685694286" at bounding box center [325, 385] width 69 height 13
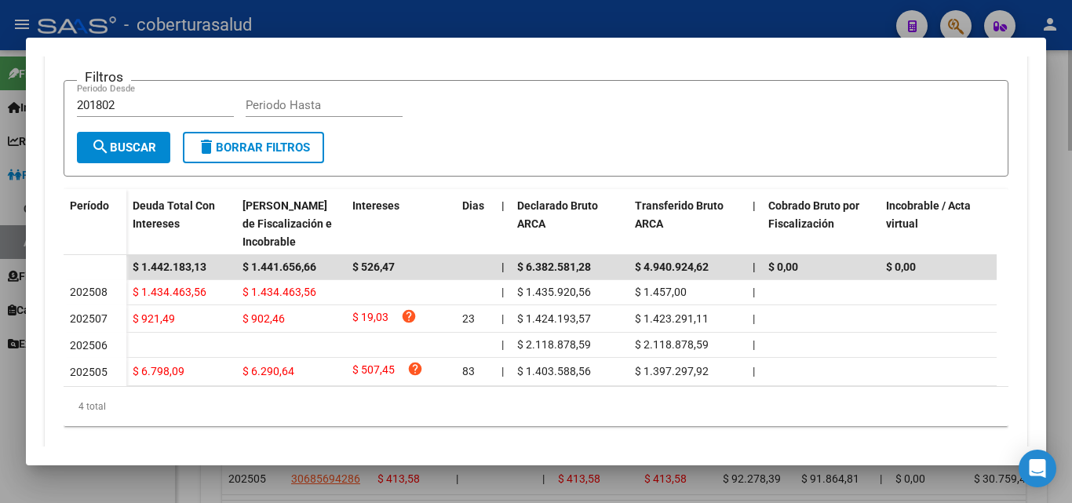
scroll to position [392, 0]
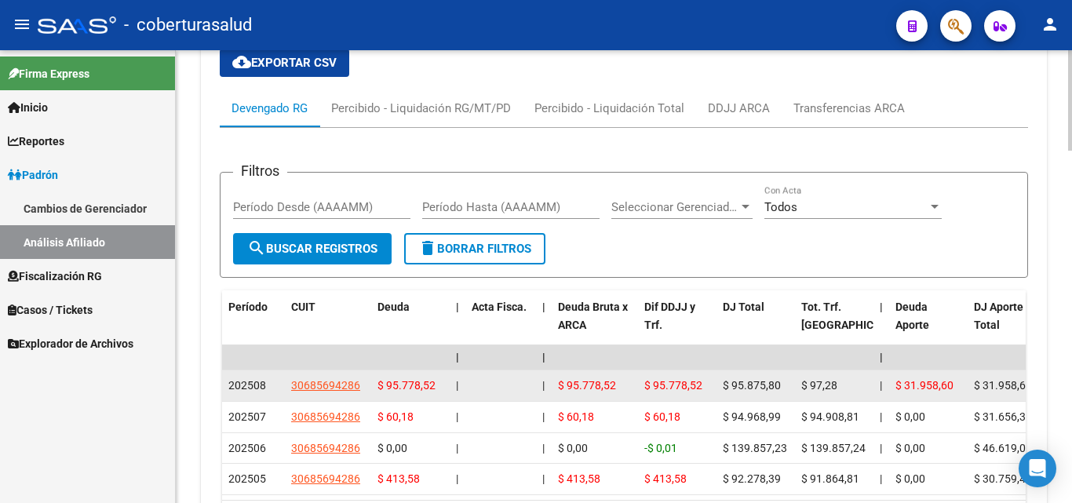
drag, startPoint x: 362, startPoint y: 350, endPoint x: 287, endPoint y: 359, distance: 75.1
click at [287, 370] on datatable-body-cell "30685694286" at bounding box center [328, 385] width 86 height 31
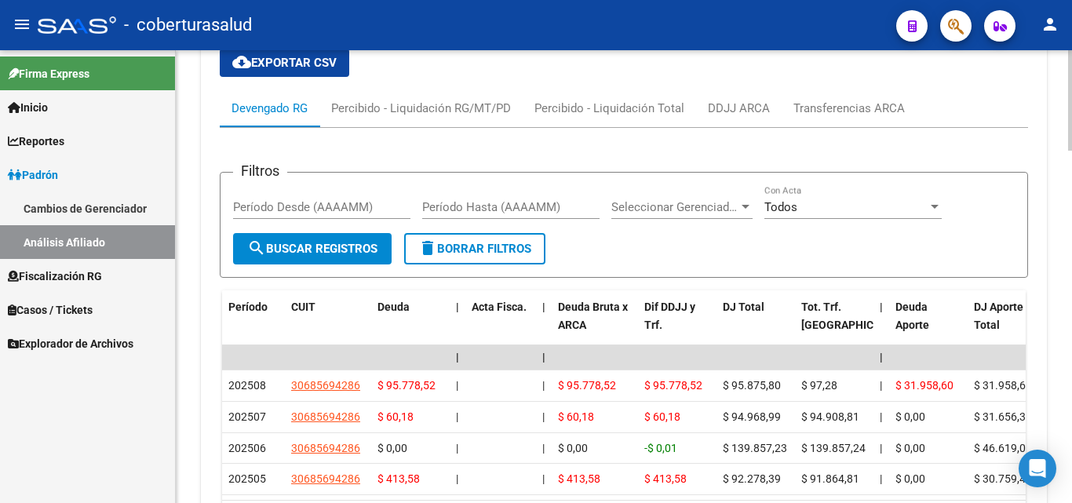
copy span "30685694286"
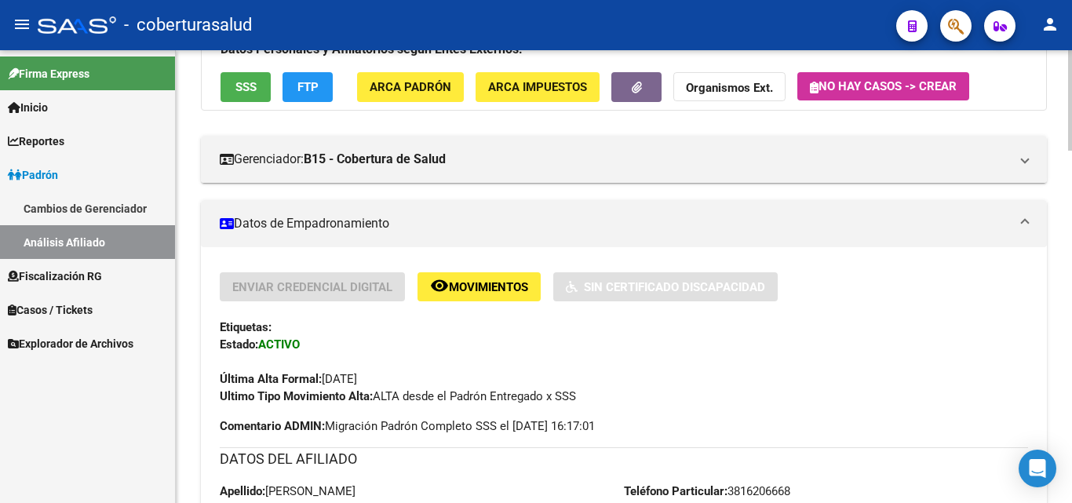
scroll to position [0, 0]
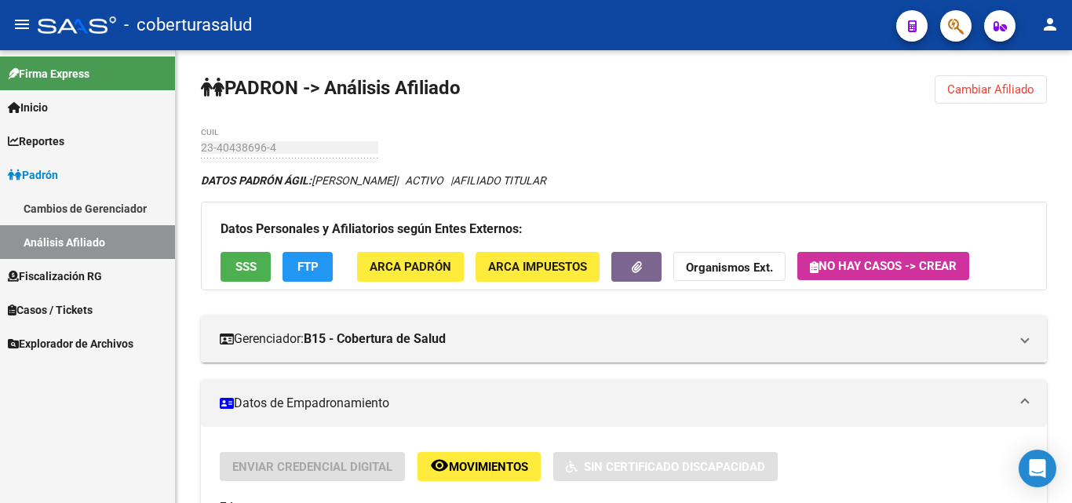
click at [67, 178] on link "Padrón" at bounding box center [87, 175] width 175 height 34
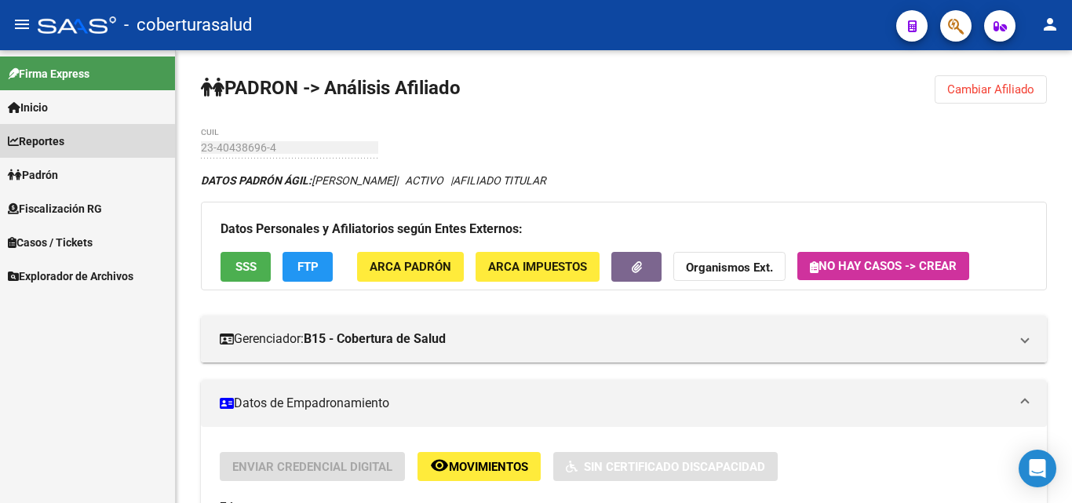
click at [75, 142] on link "Reportes" at bounding box center [87, 141] width 175 height 34
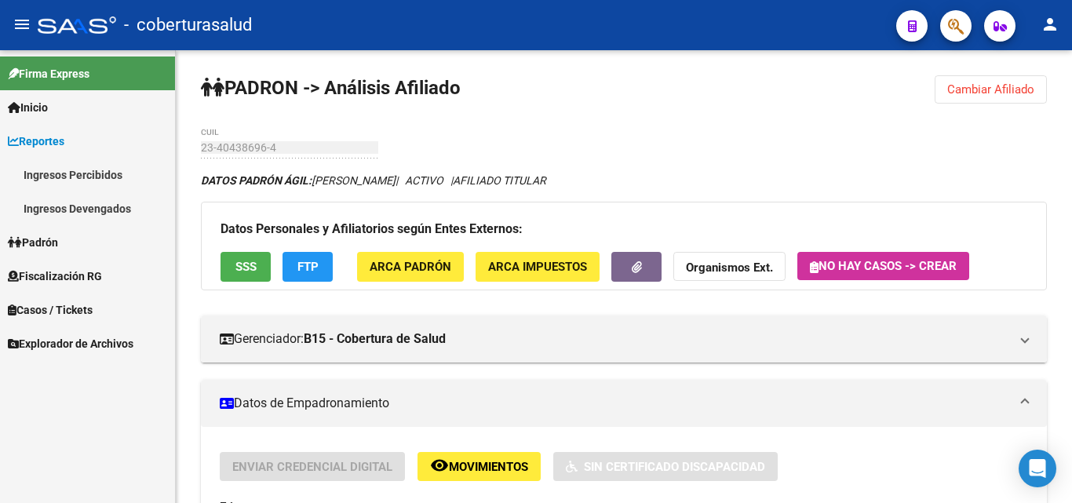
click at [74, 207] on link "Ingresos Devengados" at bounding box center [87, 208] width 175 height 34
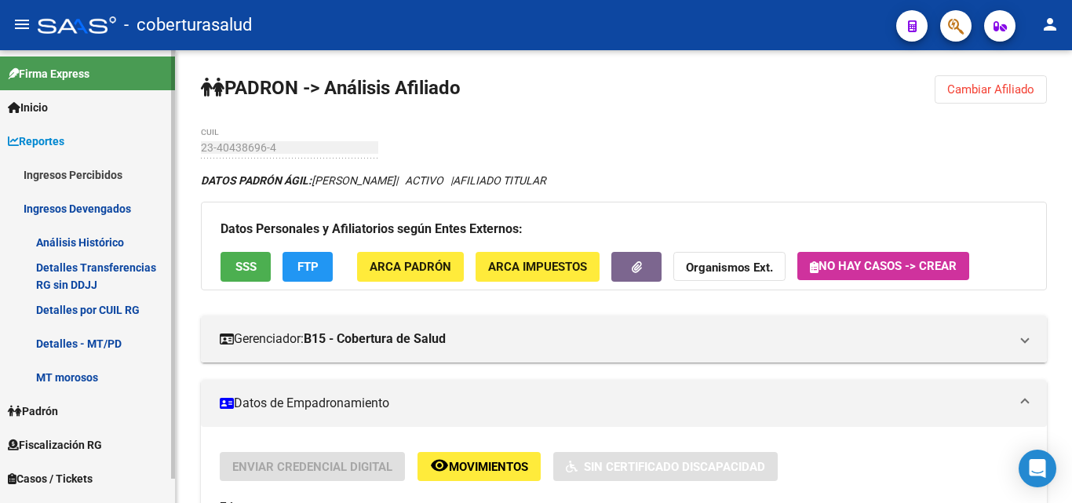
click at [49, 208] on link "Ingresos Devengados" at bounding box center [87, 208] width 175 height 34
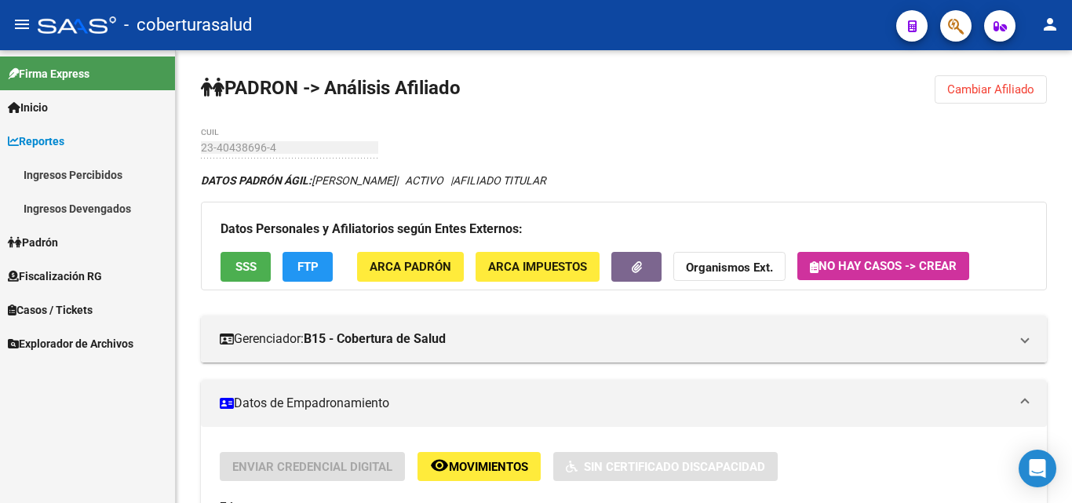
click at [47, 238] on span "Padrón" at bounding box center [33, 242] width 50 height 17
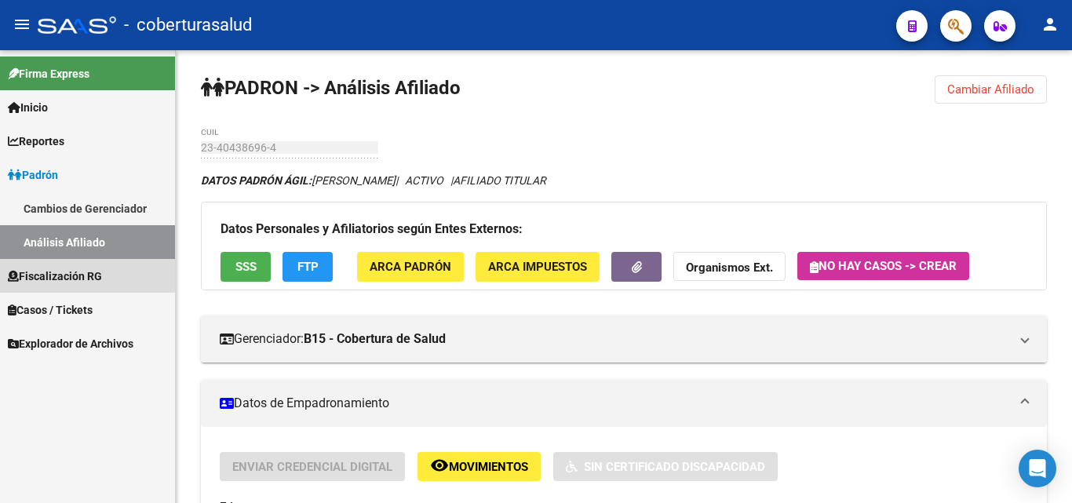
click at [45, 264] on link "Fiscalización RG" at bounding box center [87, 276] width 175 height 34
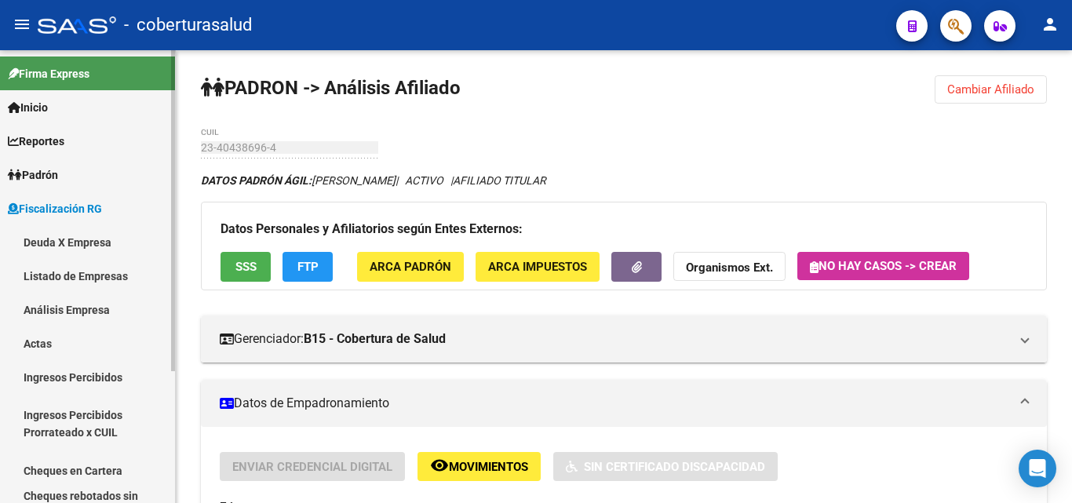
click at [48, 305] on link "Análisis Empresa" at bounding box center [87, 310] width 175 height 34
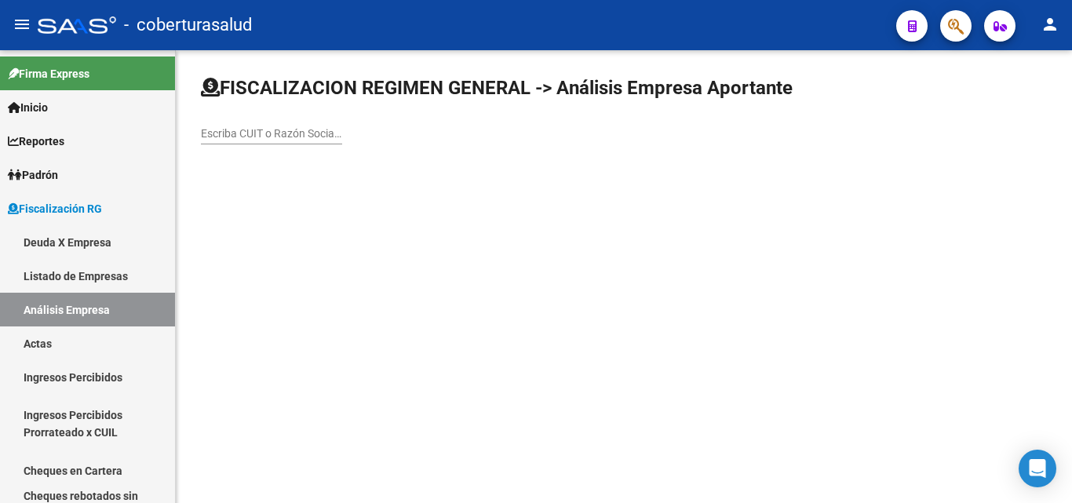
click at [264, 130] on input "Escriba CUIT o Razón Social para buscar" at bounding box center [271, 133] width 141 height 13
paste input "30685694286"
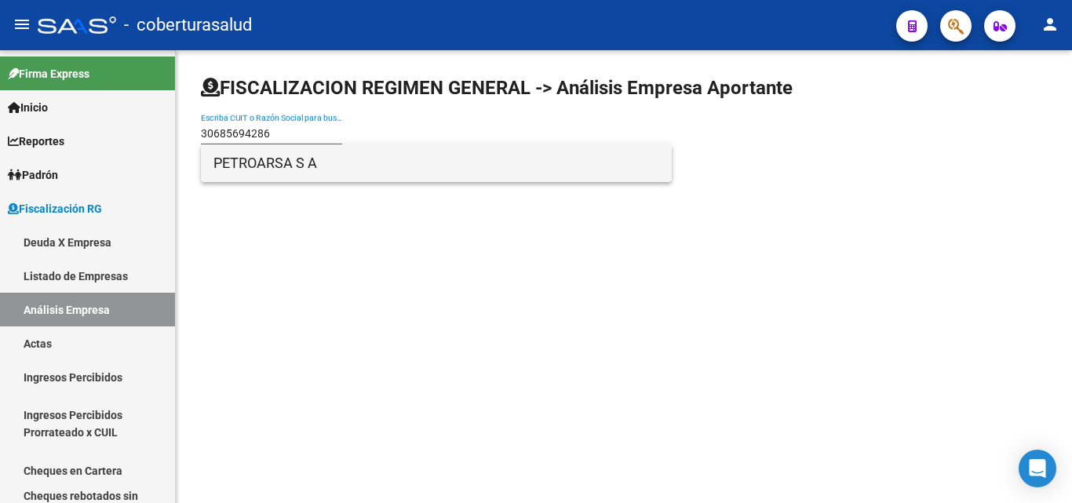
type input "30685694286"
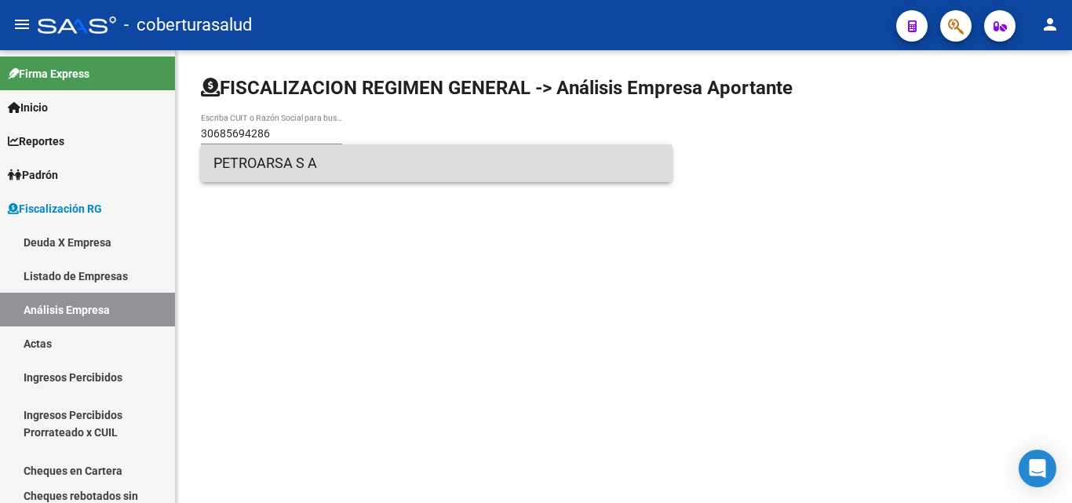
click at [252, 170] on span "PETROARSA S A" at bounding box center [436, 163] width 446 height 38
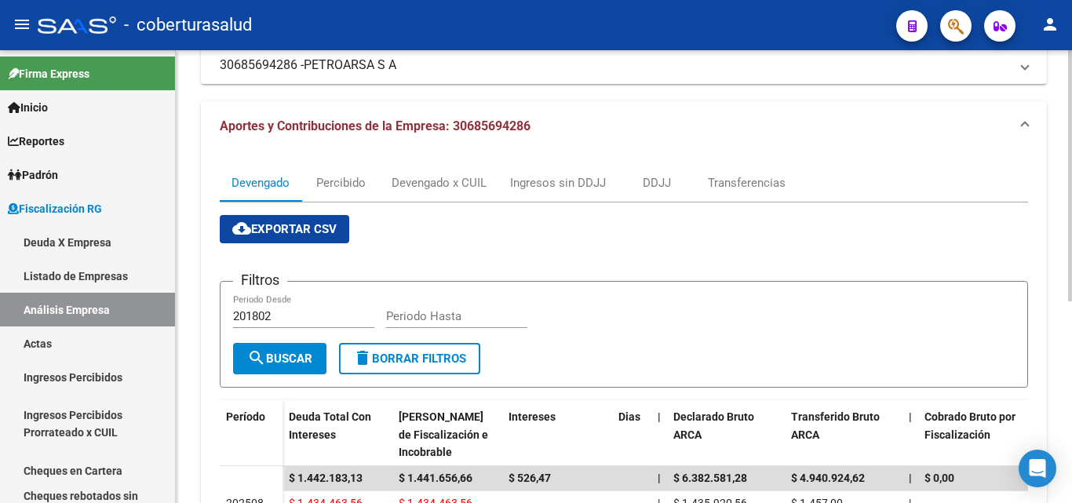
scroll to position [157, 0]
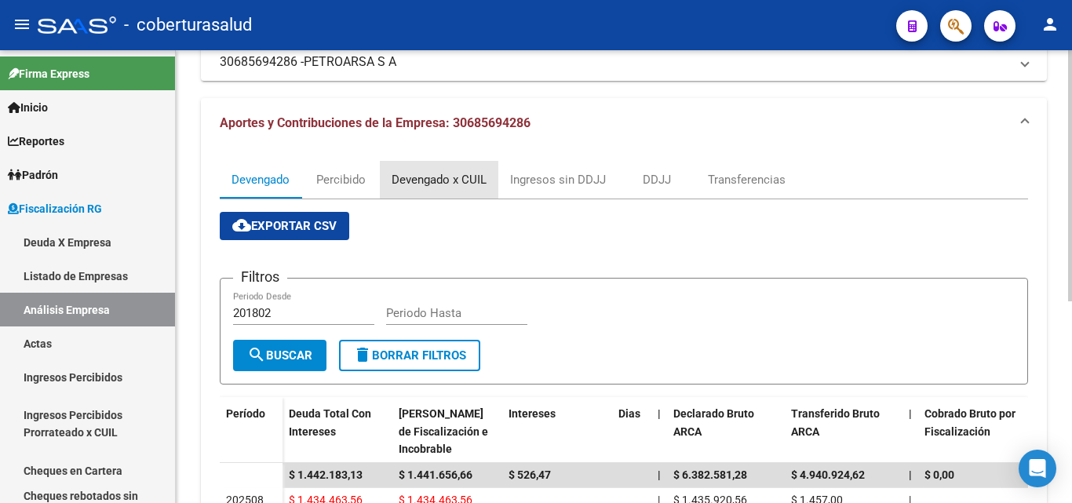
click at [420, 184] on div "Devengado x CUIL" at bounding box center [438, 179] width 95 height 17
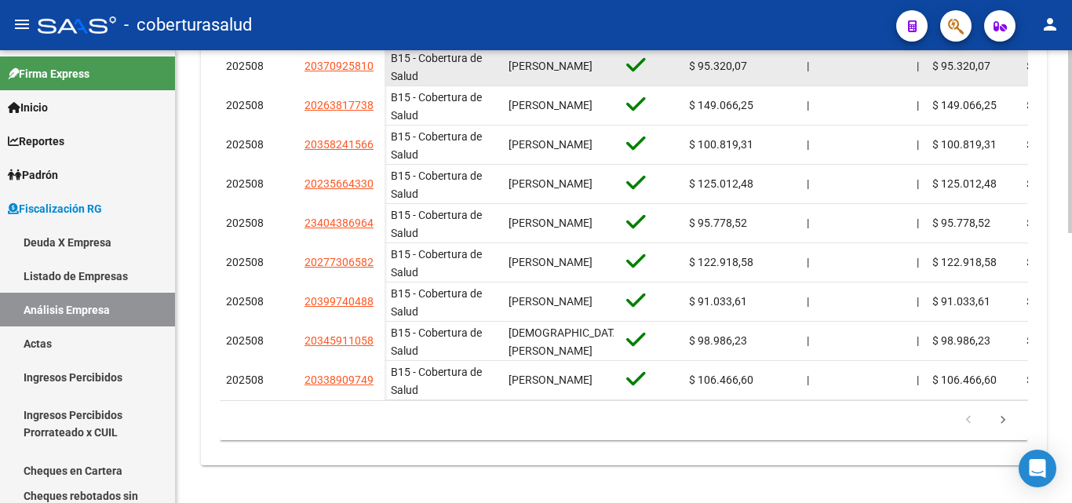
scroll to position [668, 0]
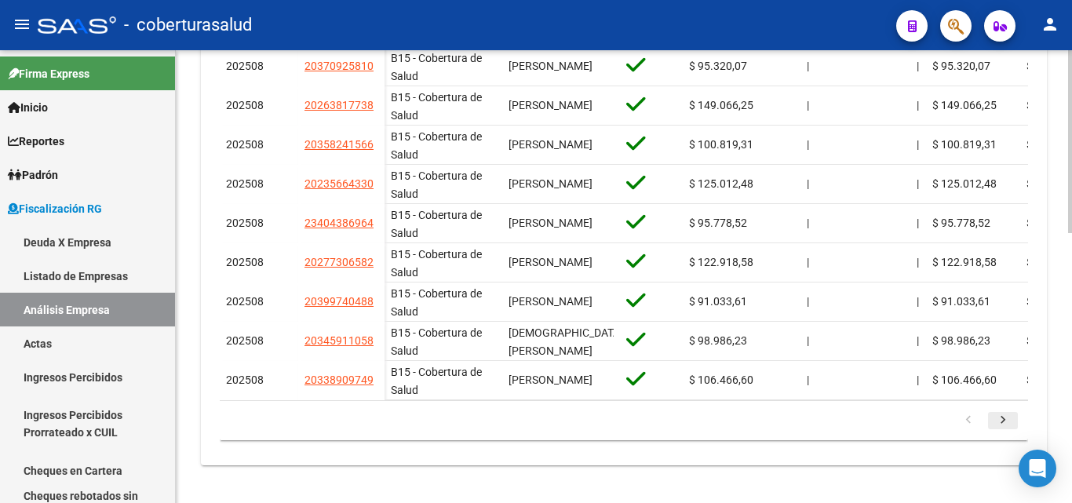
click at [1001, 417] on icon "go to next page" at bounding box center [1002, 422] width 20 height 19
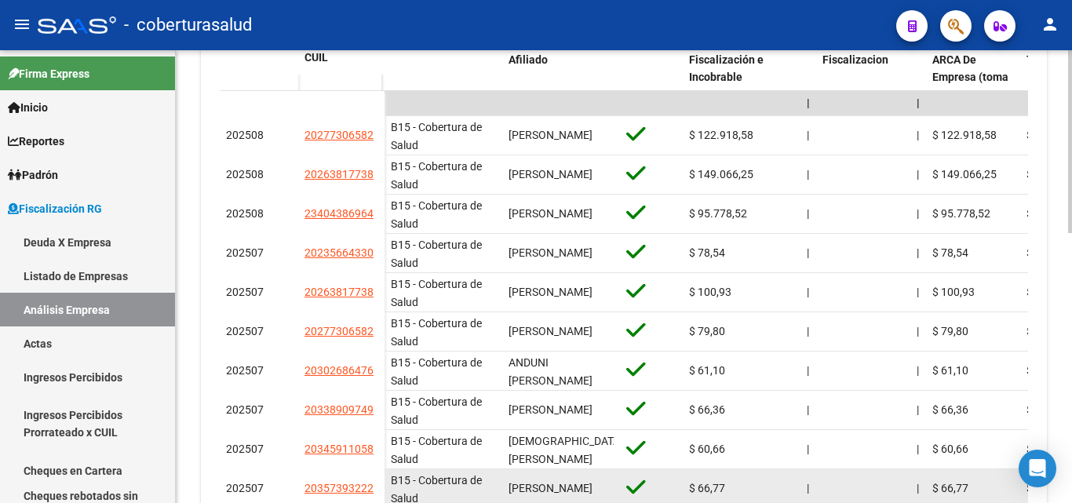
scroll to position [511, 0]
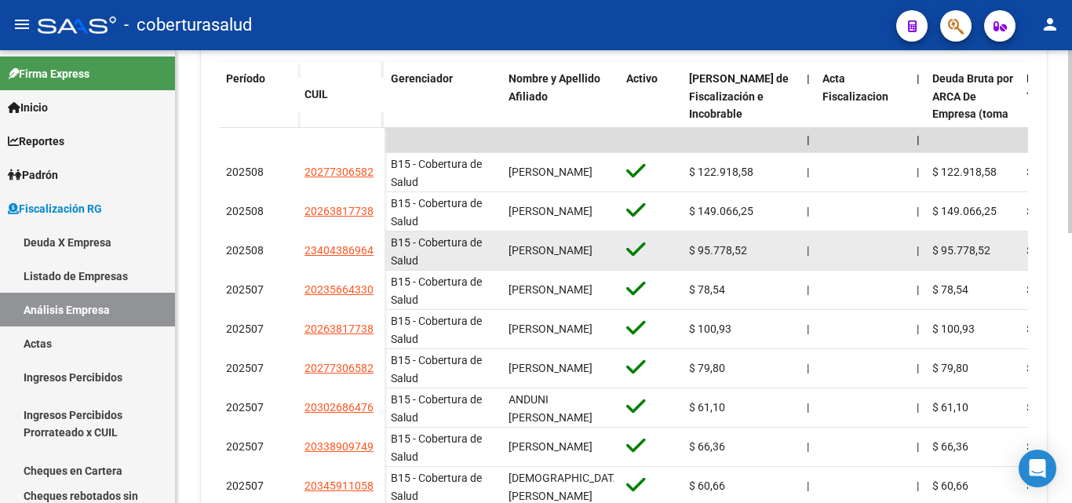
drag, startPoint x: 377, startPoint y: 252, endPoint x: 293, endPoint y: 249, distance: 83.2
click at [293, 249] on div "202508 23404386964" at bounding box center [302, 250] width 165 height 39
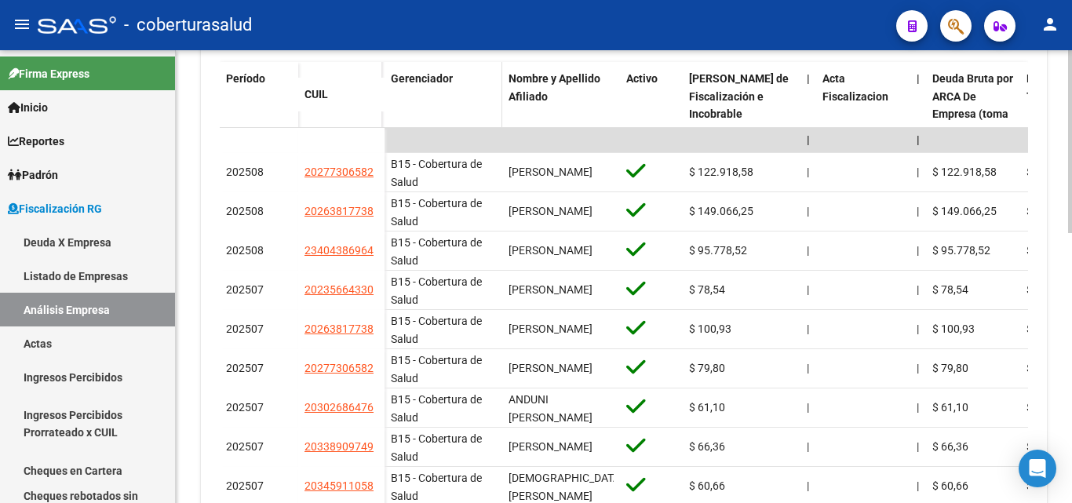
copy div "23404386964"
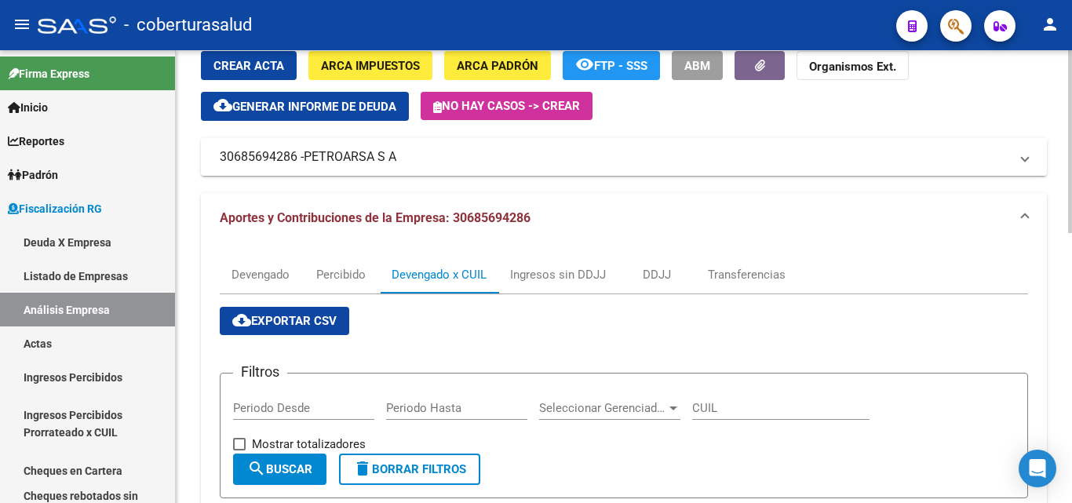
scroll to position [40, 0]
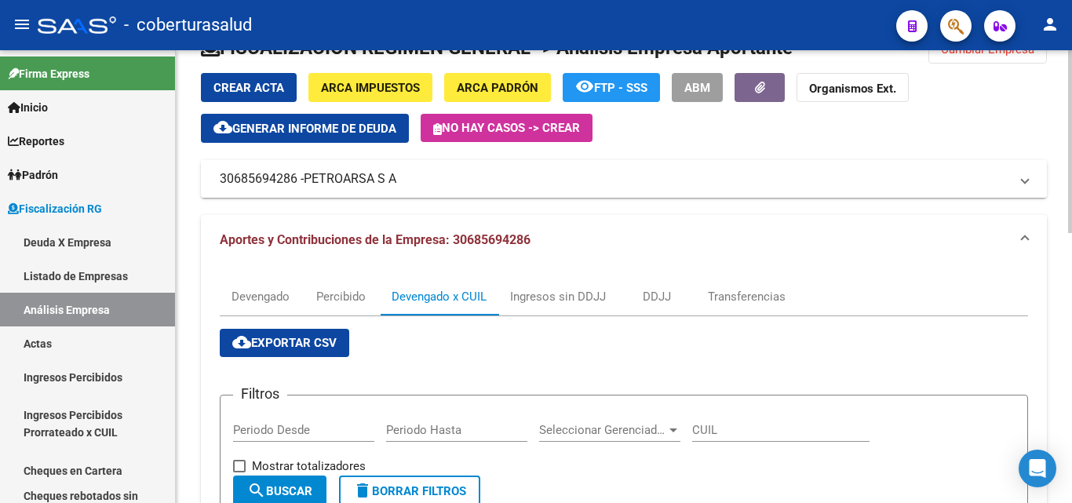
drag, startPoint x: 215, startPoint y: 183, endPoint x: 296, endPoint y: 183, distance: 80.8
click at [296, 183] on mat-expansion-panel-header "30685694286 - PETROARSA S A" at bounding box center [624, 179] width 846 height 38
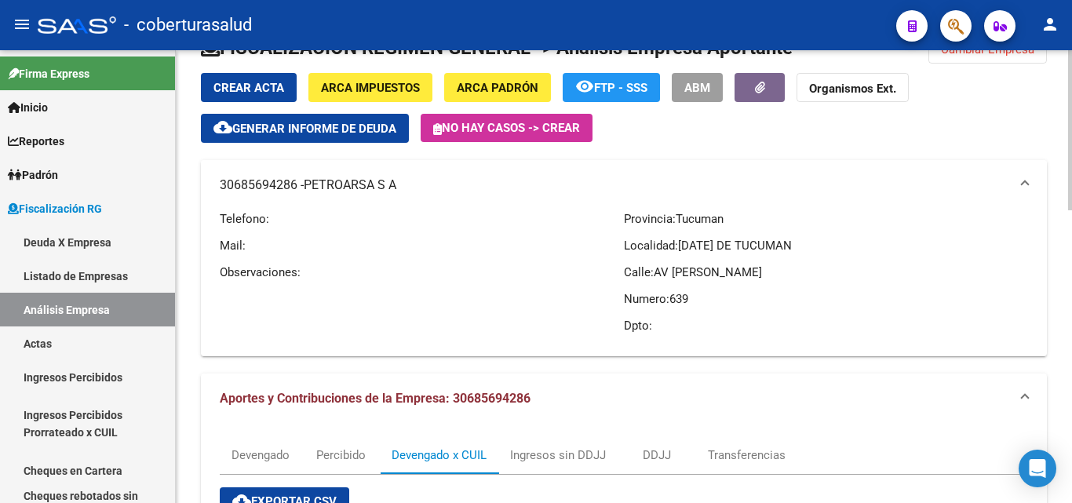
copy mat-panel-title "30685694286"
